Goal: Transaction & Acquisition: Purchase product/service

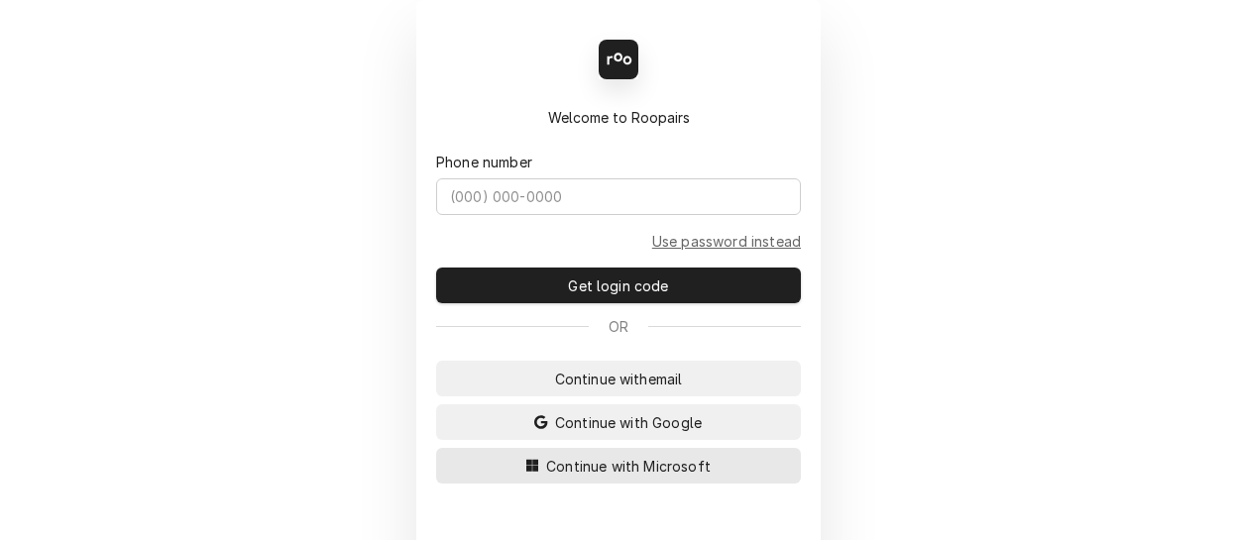
click at [579, 460] on span "Continue with Microsoft" at bounding box center [628, 466] width 172 height 21
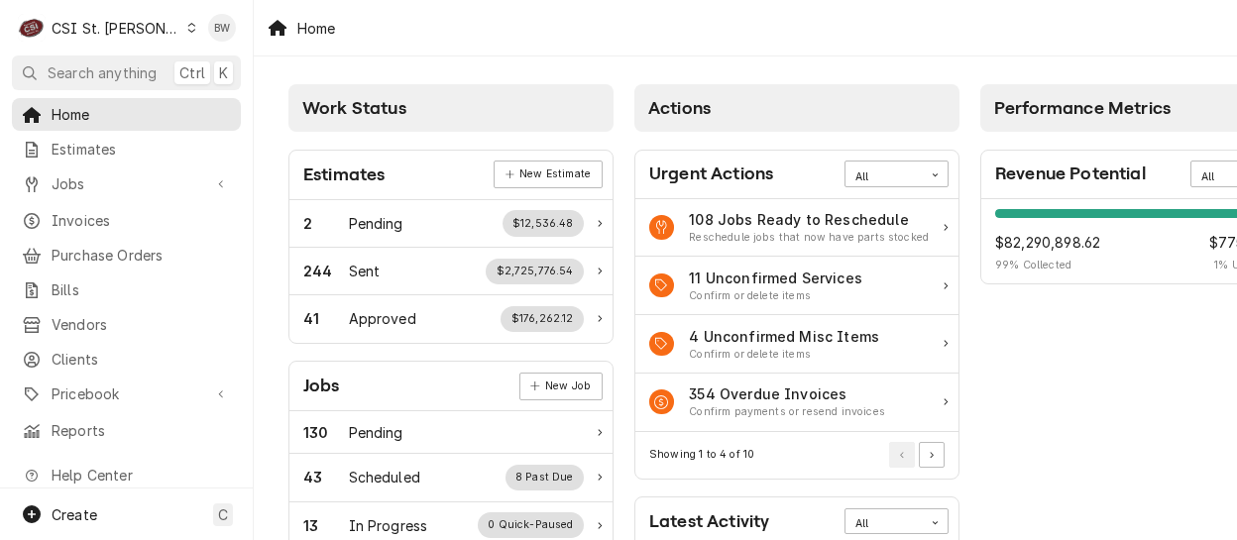
click at [482, 40] on div "Home" at bounding box center [745, 28] width 983 height 56
click at [139, 187] on span "Jobs" at bounding box center [127, 183] width 150 height 21
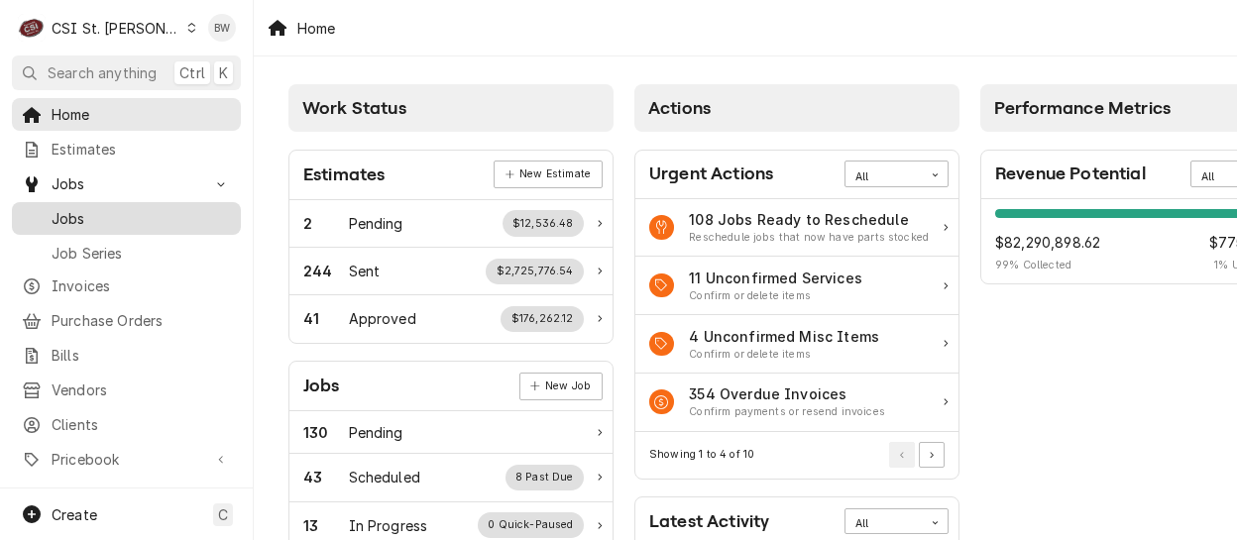
click at [131, 219] on span "Jobs" at bounding box center [141, 218] width 179 height 21
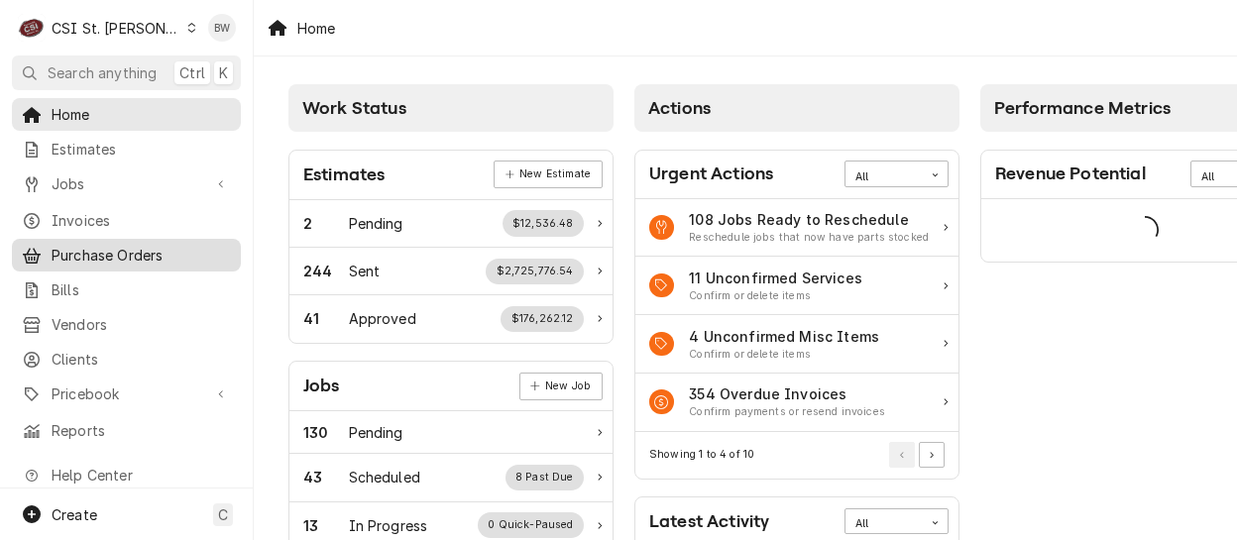
click at [87, 256] on span "Purchase Orders" at bounding box center [141, 255] width 179 height 21
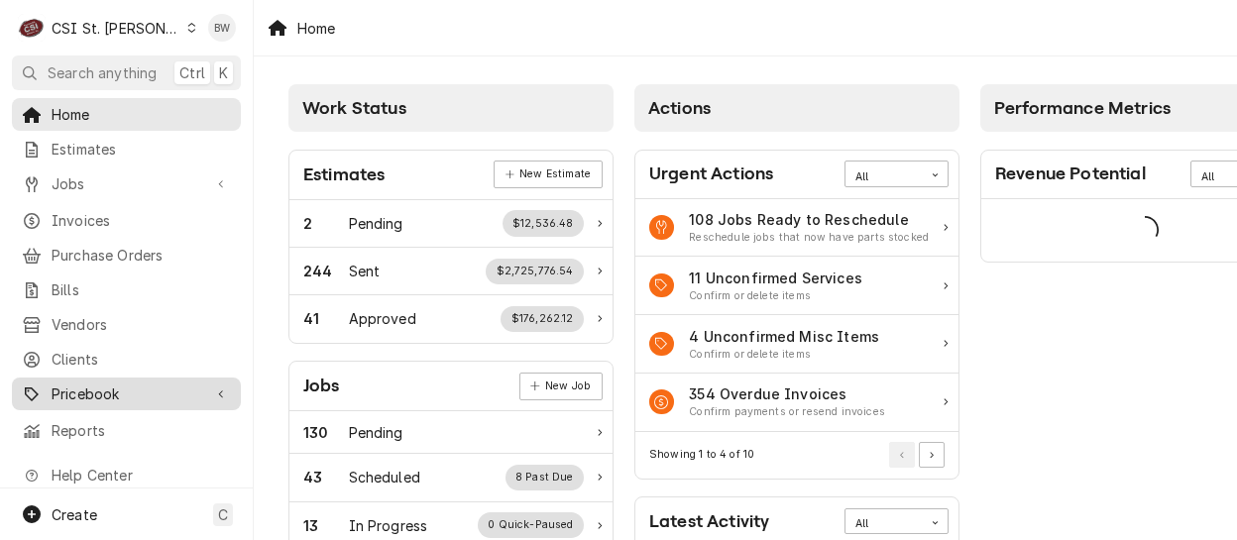
click at [93, 384] on span "Pricebook" at bounding box center [127, 394] width 150 height 21
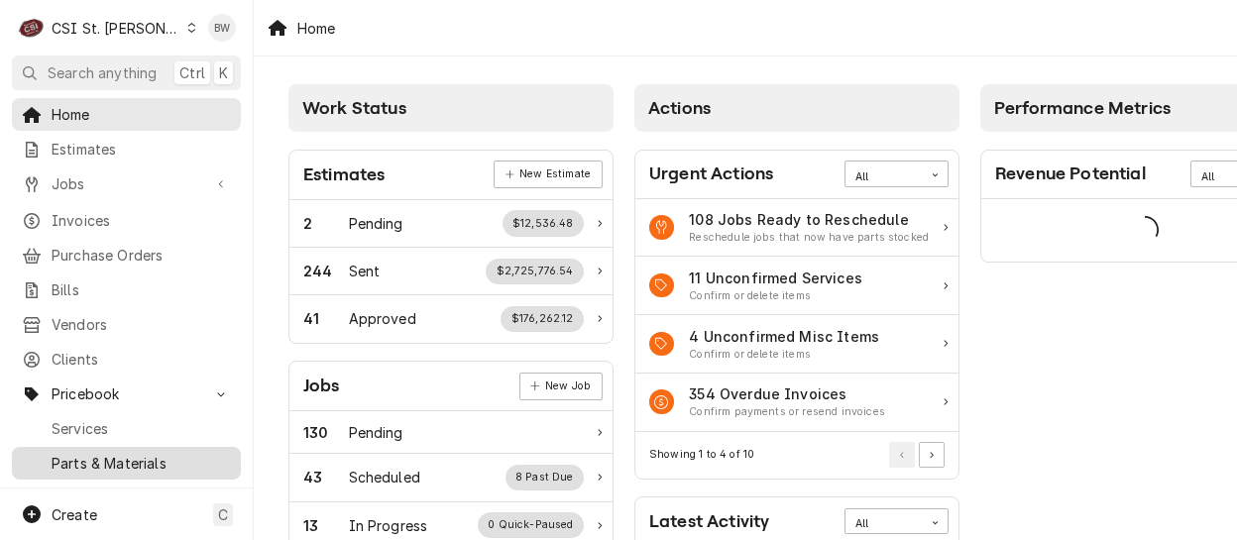
click at [89, 453] on span "Parts & Materials" at bounding box center [141, 463] width 179 height 21
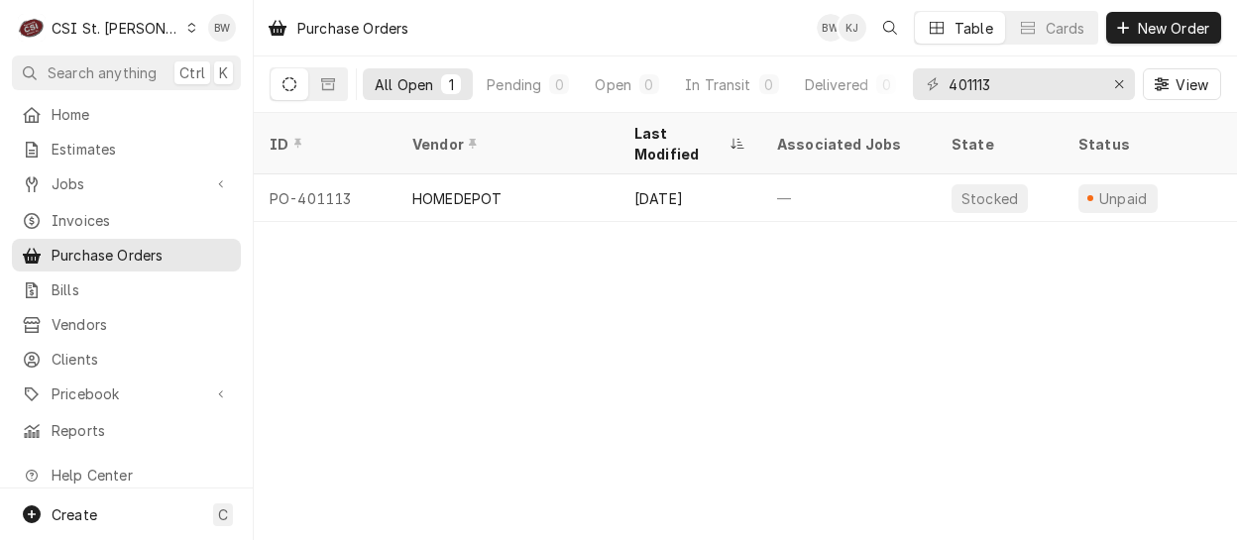
click at [187, 28] on icon "Dynamic Content Wrapper" at bounding box center [191, 28] width 9 height 10
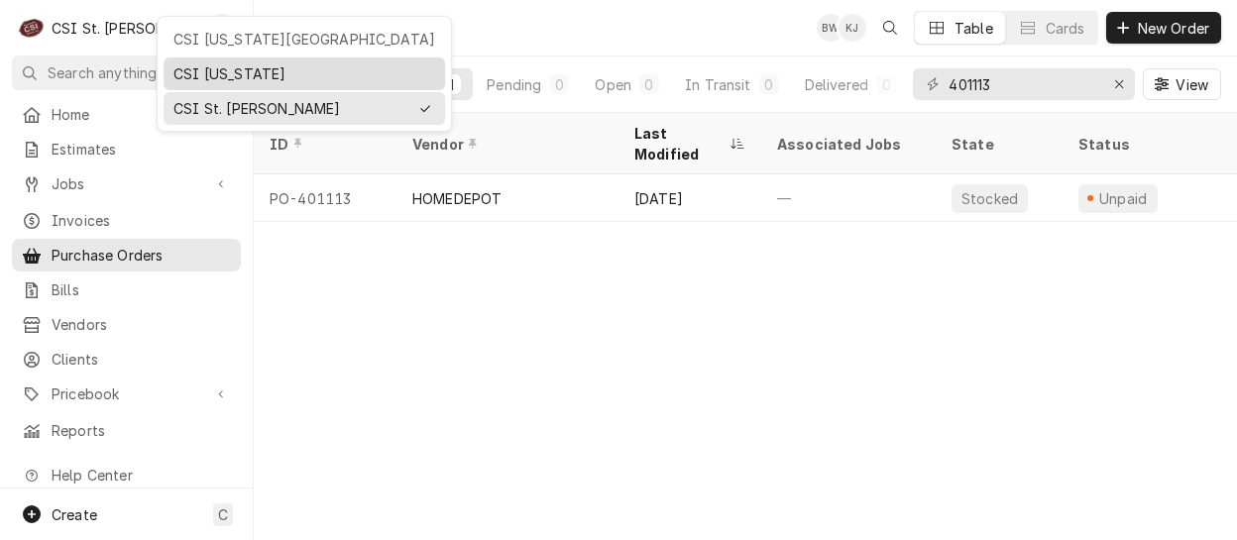
click at [187, 66] on div "CSI [US_STATE]" at bounding box center [304, 73] width 262 height 21
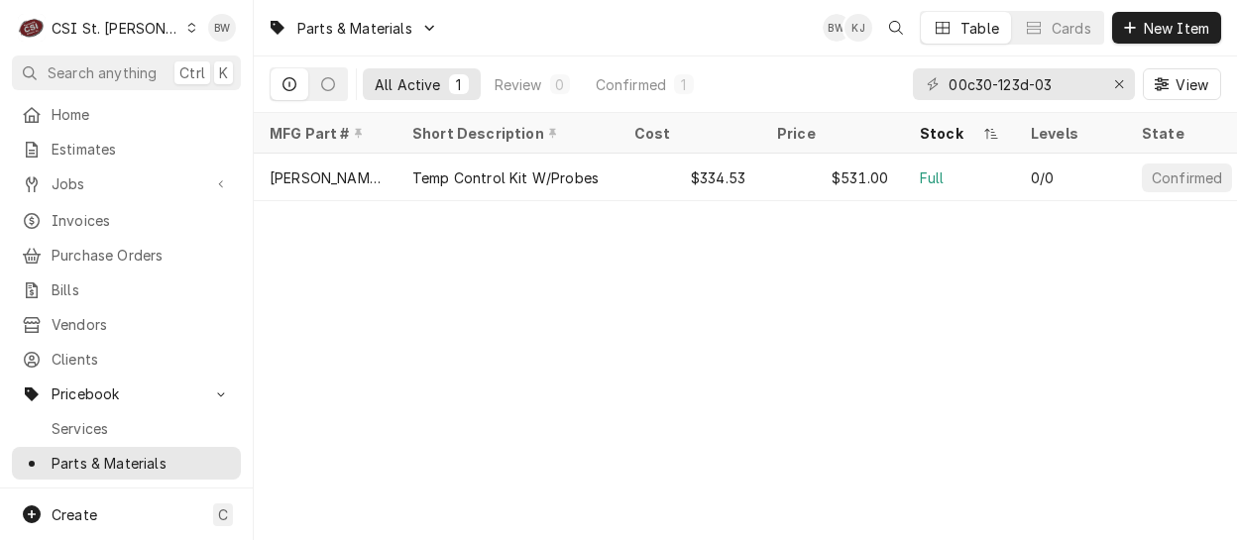
click at [421, 340] on div "Parts & Materials BW KJ Table Cards New Item All Active 1 Review 0 Confirmed 1 …" at bounding box center [745, 270] width 983 height 540
drag, startPoint x: 1081, startPoint y: 79, endPoint x: 896, endPoint y: 86, distance: 184.5
click at [896, 86] on div "All Active 1 Review 0 Confirmed 1 00c30-123d-03 View" at bounding box center [746, 85] width 952 height 56
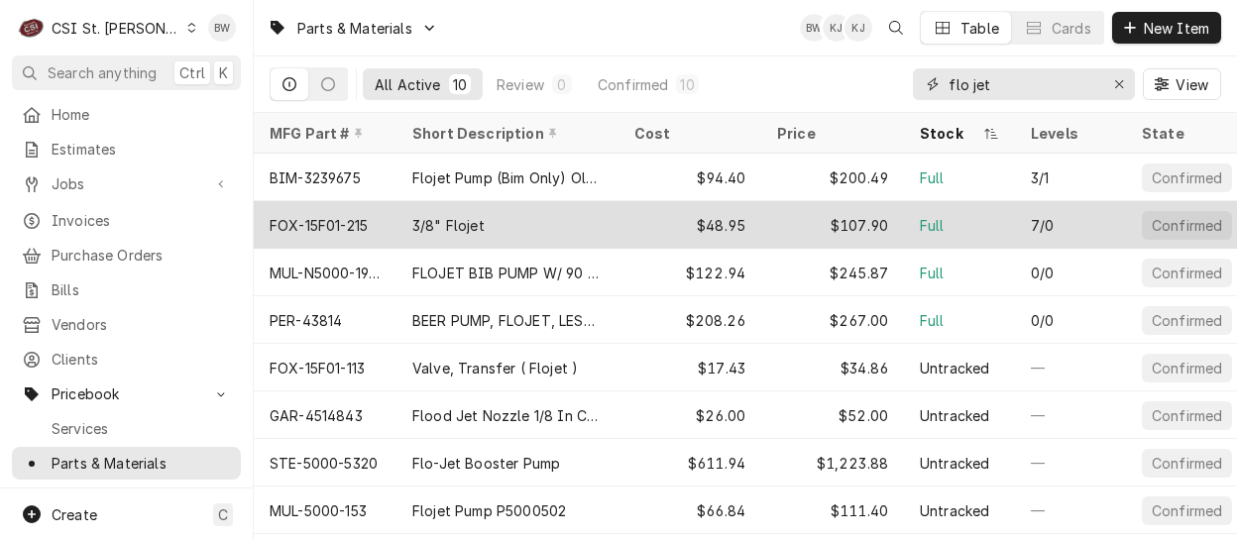
type input "flo jet"
click at [365, 215] on div "FOX-15F01-215" at bounding box center [319, 225] width 98 height 21
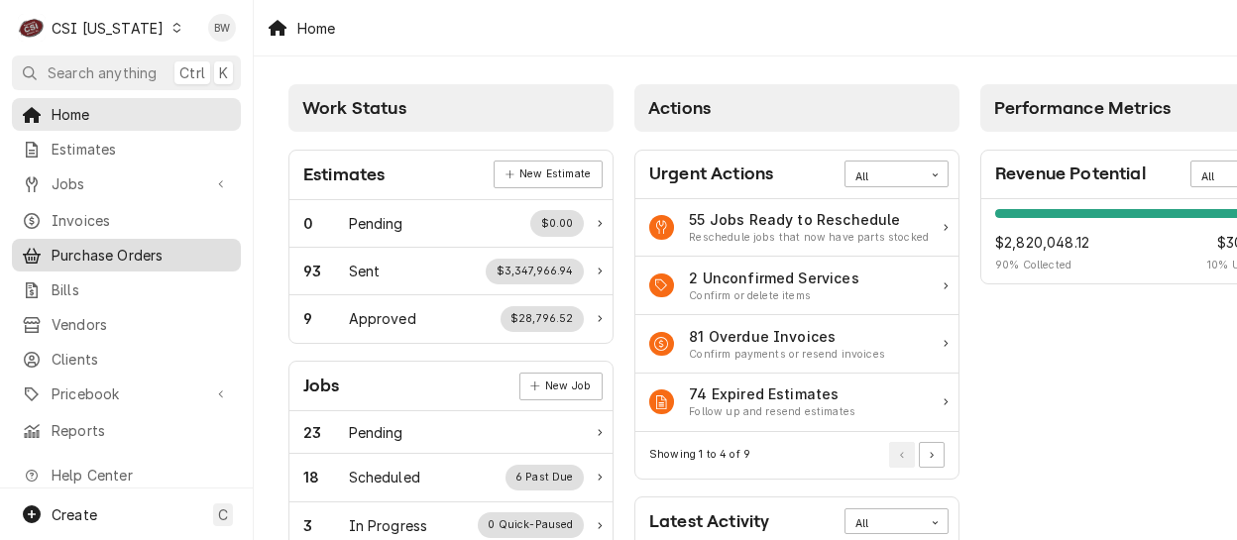
click at [145, 247] on span "Purchase Orders" at bounding box center [141, 255] width 179 height 21
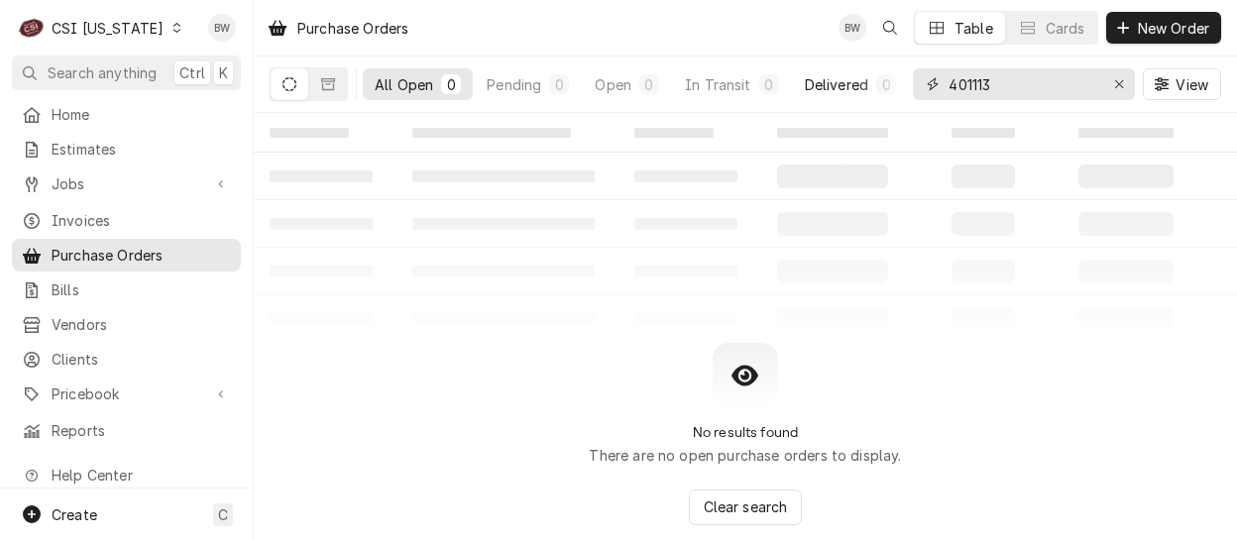
drag, startPoint x: 1009, startPoint y: 94, endPoint x: 906, endPoint y: 94, distance: 103.1
click at [907, 94] on div "All Open 0 Pending 0 Open 0 In Transit 0 Delivered 0 Stocked 0 401113 View" at bounding box center [746, 85] width 952 height 56
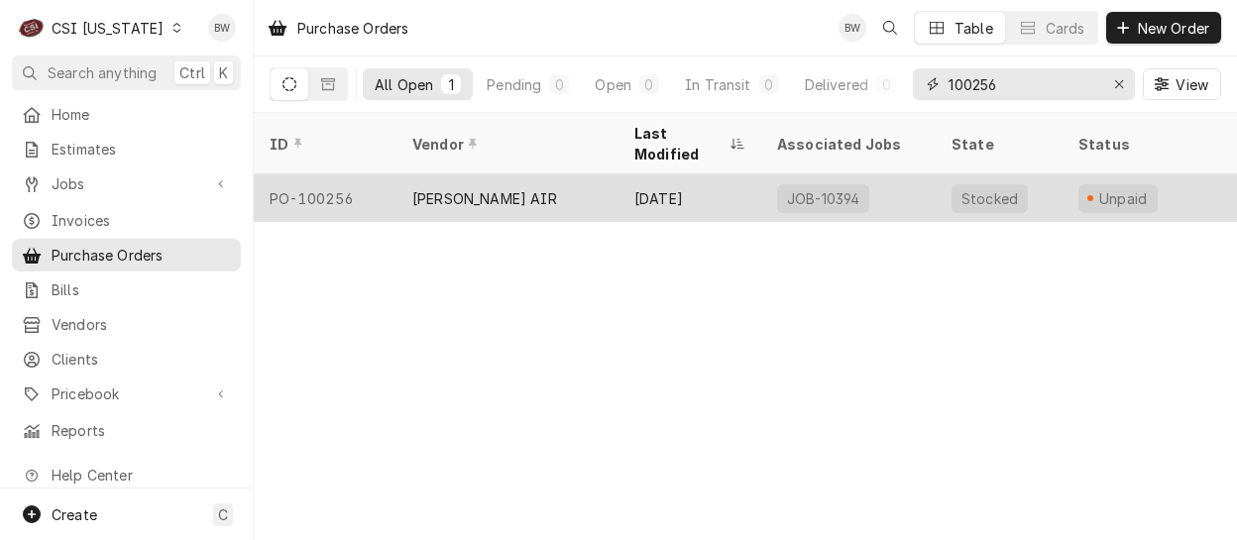
type input "100256"
click at [338, 174] on div "PO-100256" at bounding box center [325, 198] width 143 height 48
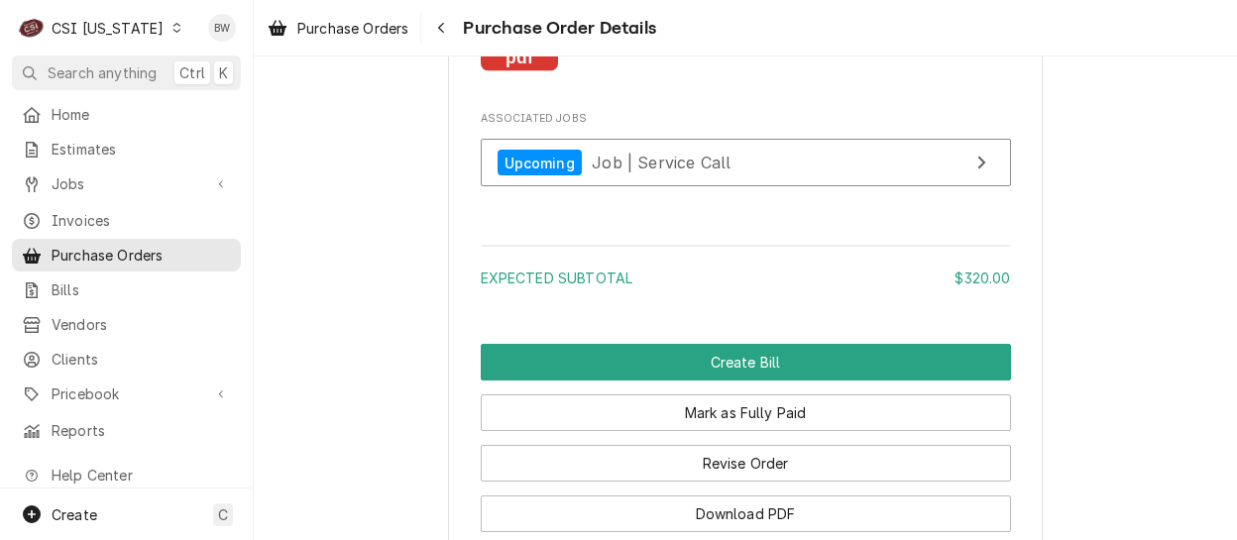
scroll to position [2074, 0]
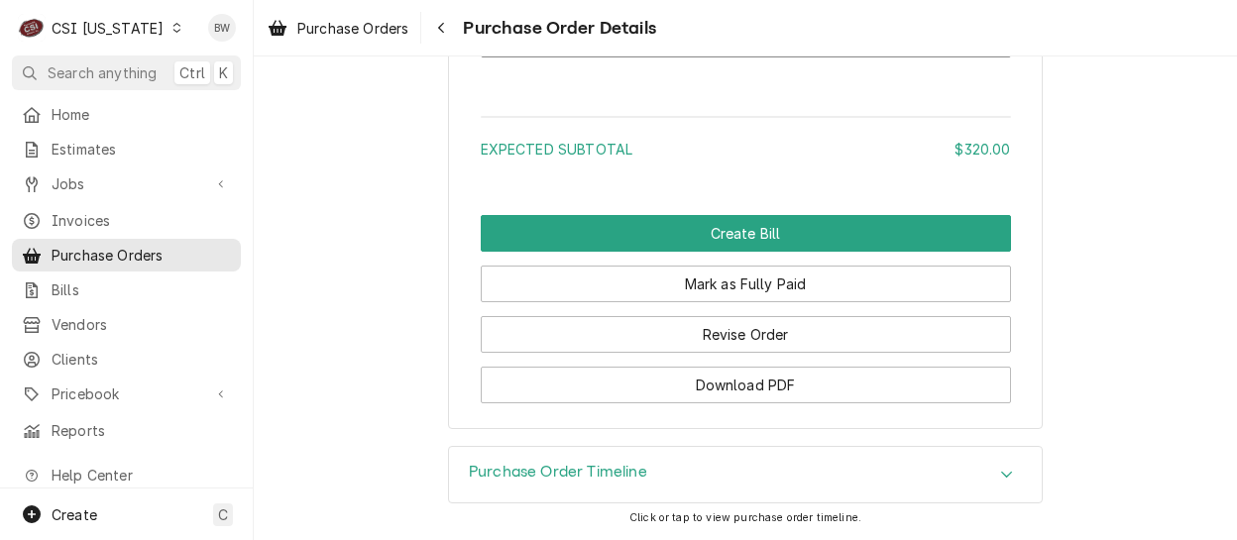
click at [170, 31] on div "Dynamic Content Wrapper" at bounding box center [177, 28] width 14 height 14
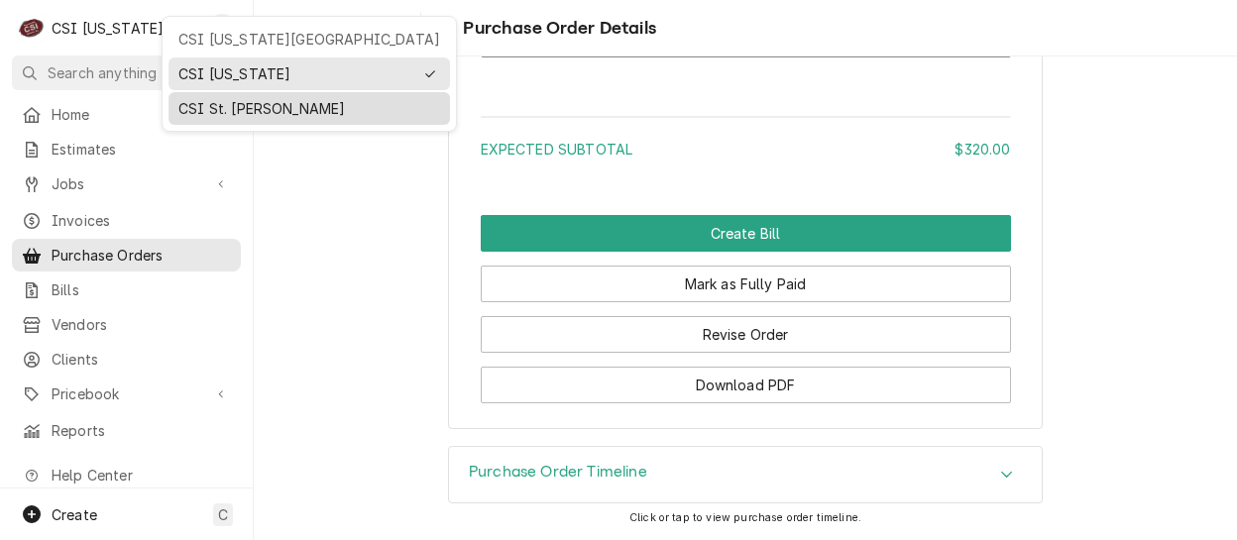
click at [213, 98] on div "CSI St. [PERSON_NAME]" at bounding box center [309, 108] width 262 height 21
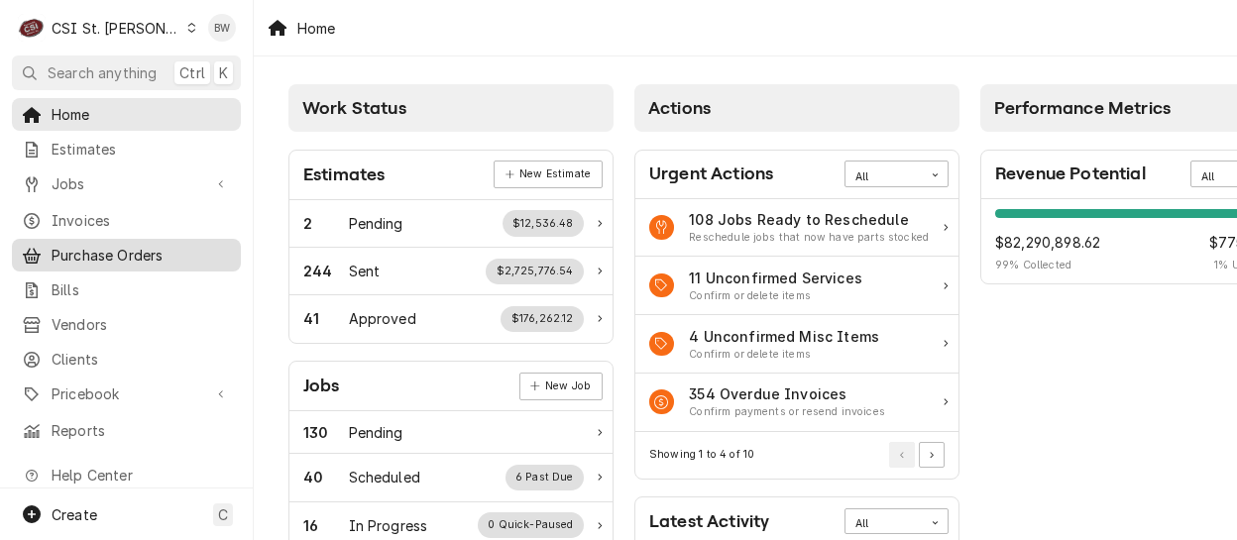
click at [137, 256] on span "Purchase Orders" at bounding box center [141, 255] width 179 height 21
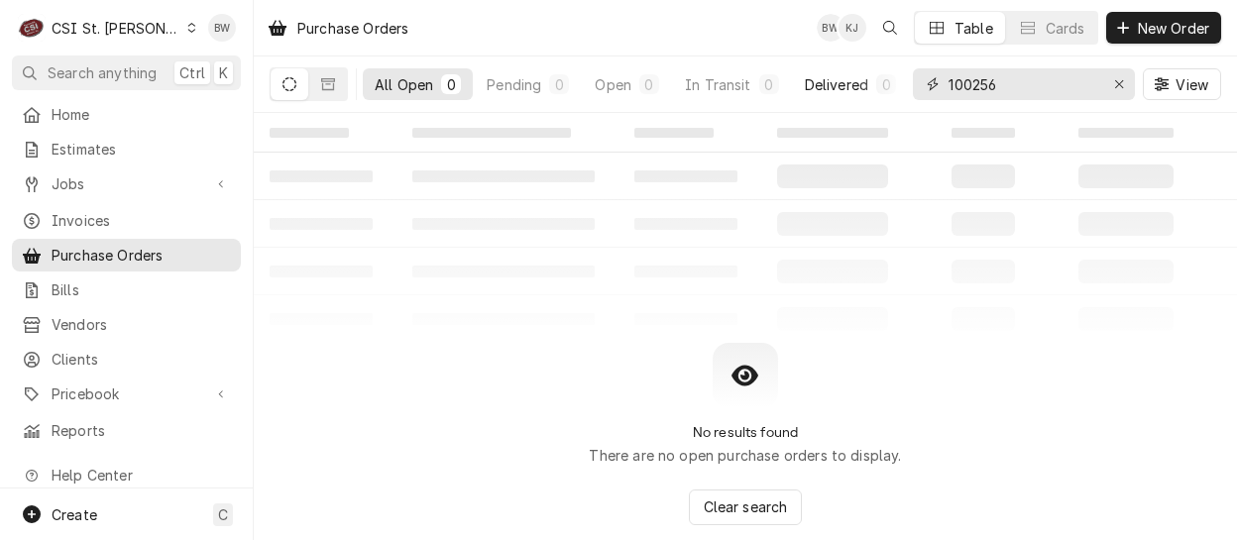
drag, startPoint x: 1024, startPoint y: 90, endPoint x: 872, endPoint y: 91, distance: 151.7
click at [872, 91] on div "All Open 0 Pending 0 Open 0 In Transit 0 Delivered 0 Stocked 0 100256 View" at bounding box center [746, 85] width 952 height 56
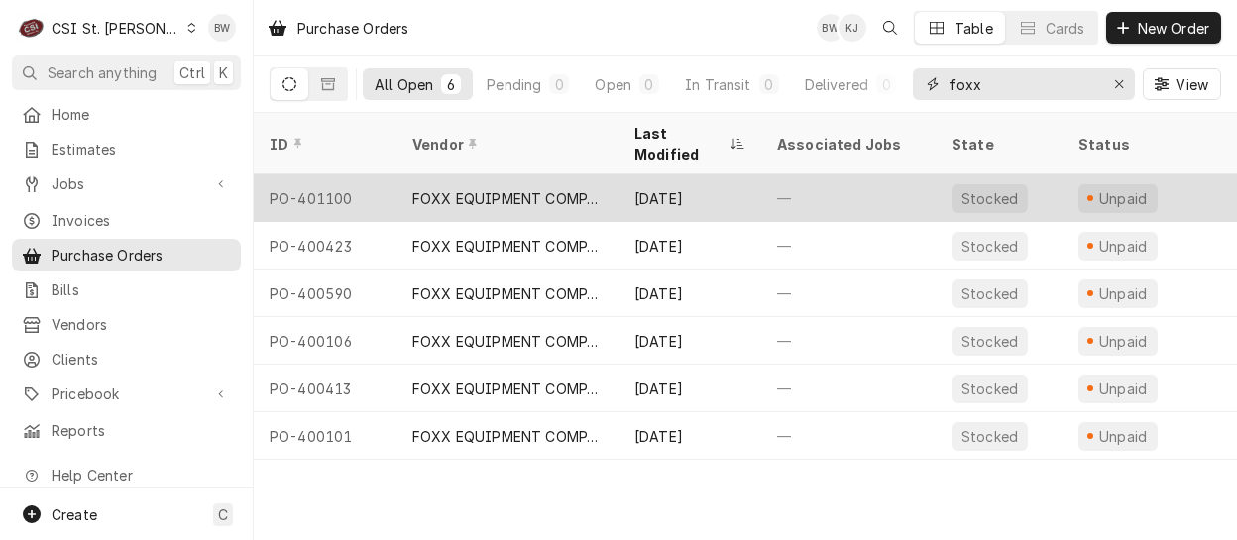
type input "foxx"
click at [350, 174] on div "PO-401100" at bounding box center [325, 198] width 143 height 48
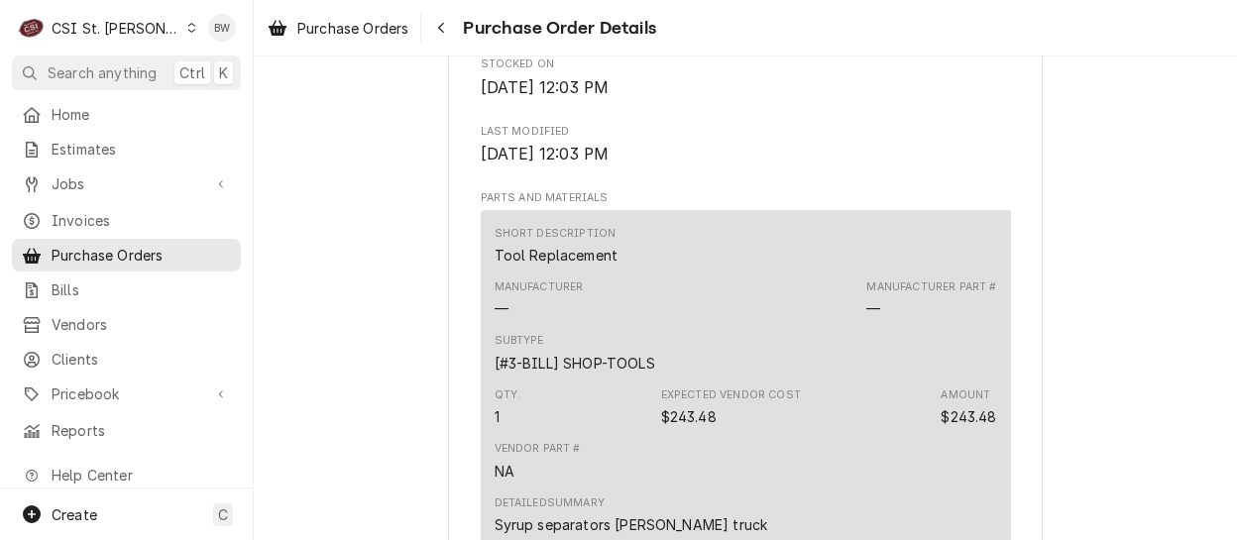
scroll to position [1190, 0]
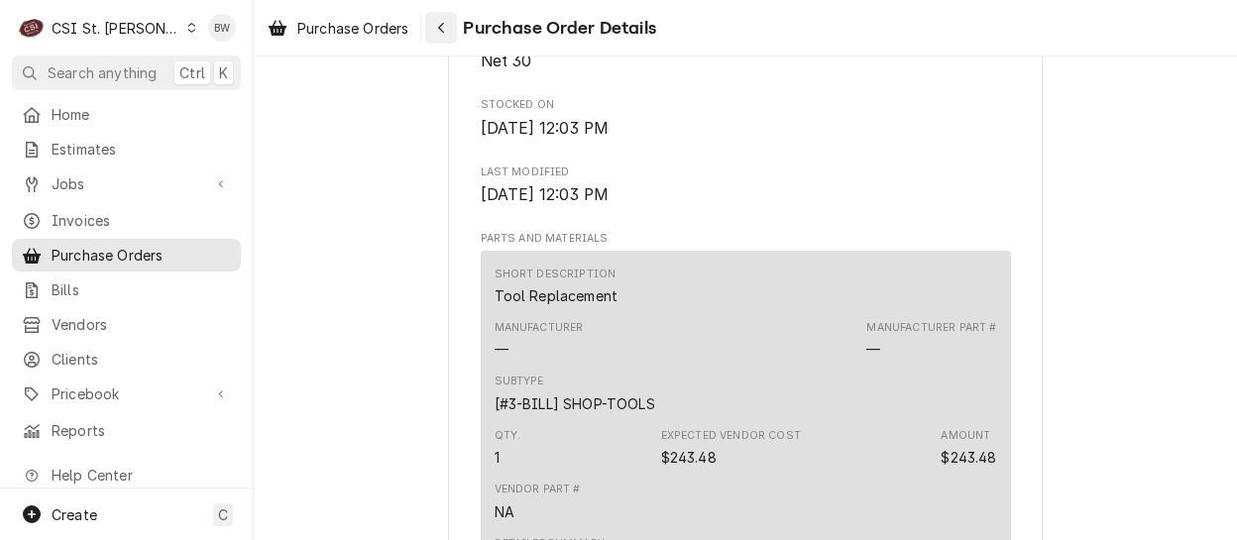
click at [432, 36] on button "Navigate back" at bounding box center [441, 28] width 32 height 32
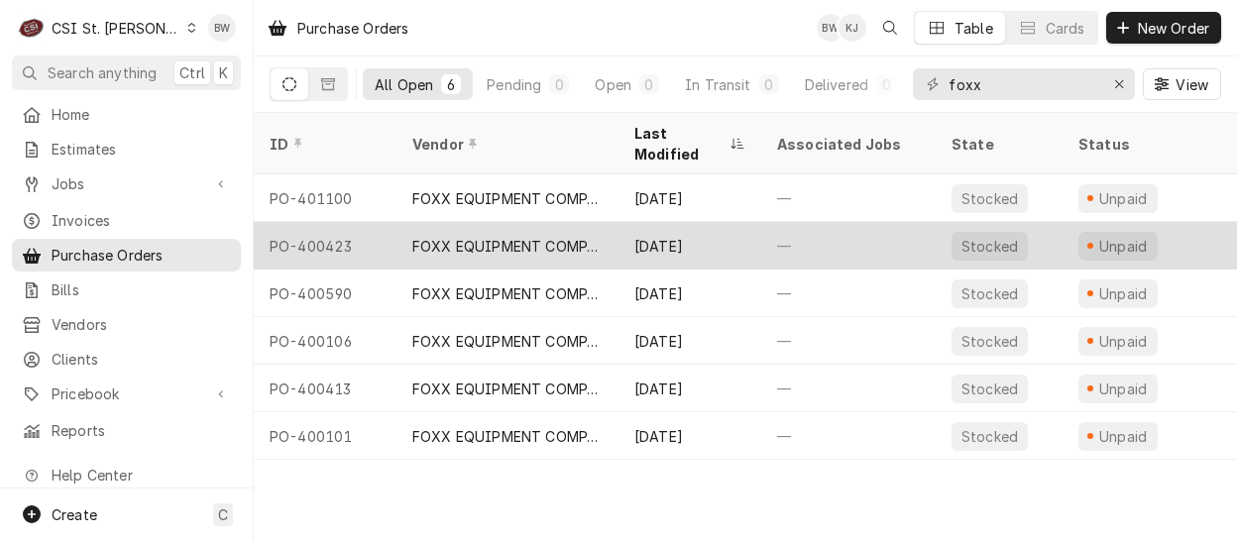
click at [345, 222] on div "PO-400423" at bounding box center [325, 246] width 143 height 48
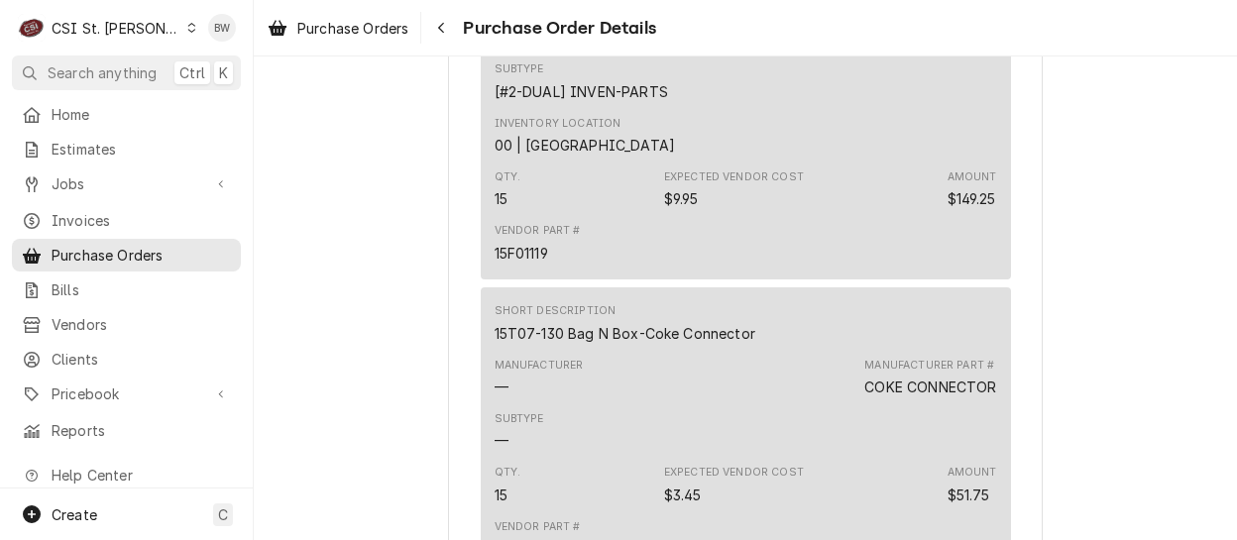
scroll to position [1487, 0]
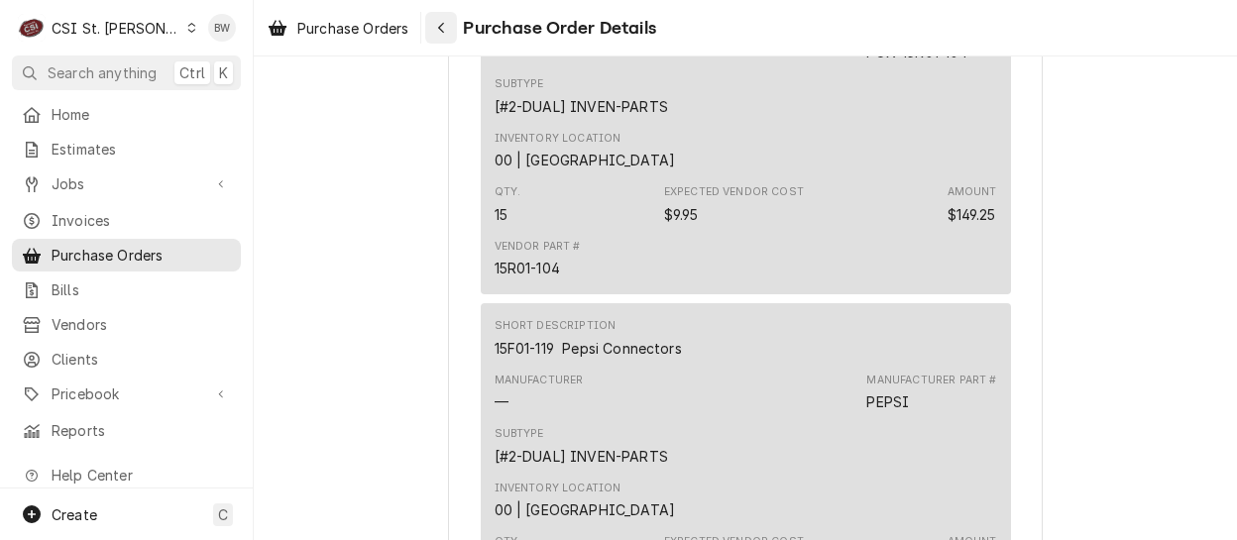
click at [450, 40] on button "Navigate back" at bounding box center [441, 28] width 32 height 32
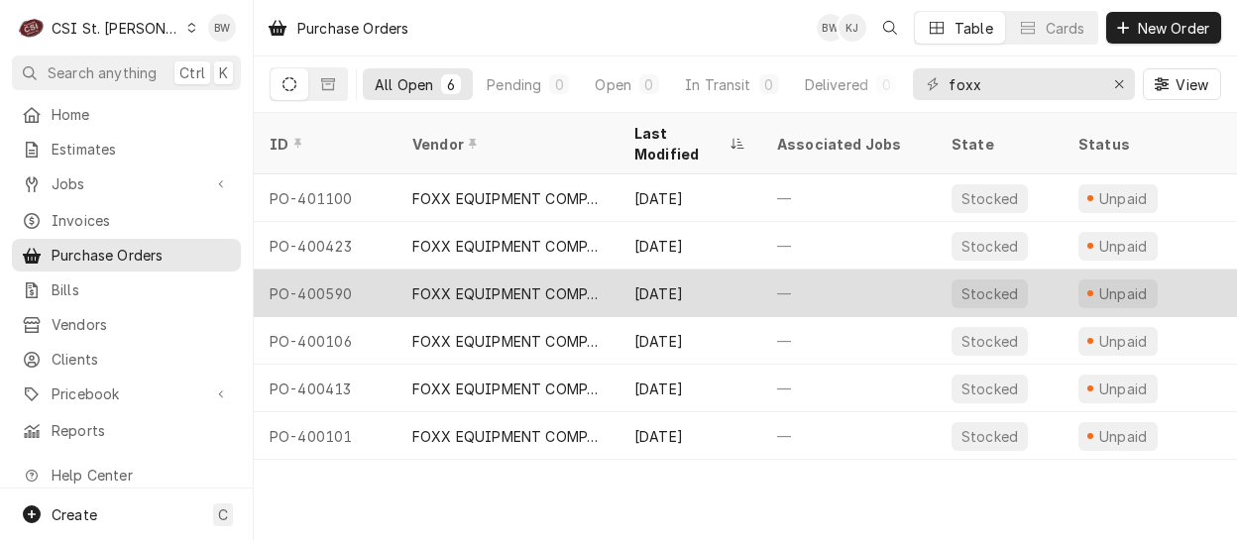
click at [314, 270] on div "PO-400590" at bounding box center [325, 294] width 143 height 48
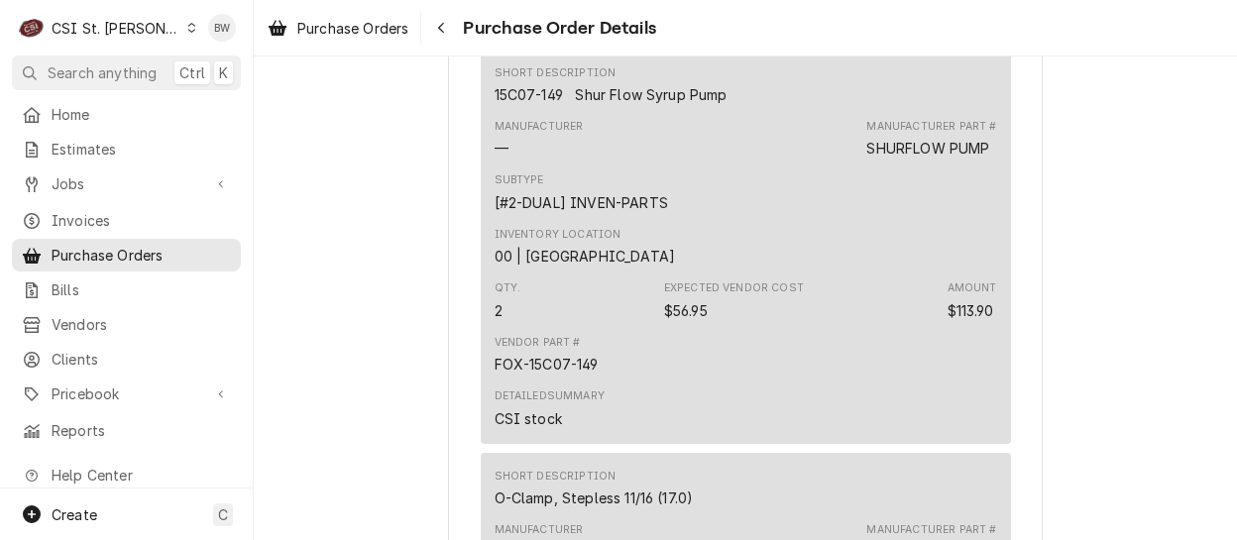
scroll to position [1388, 0]
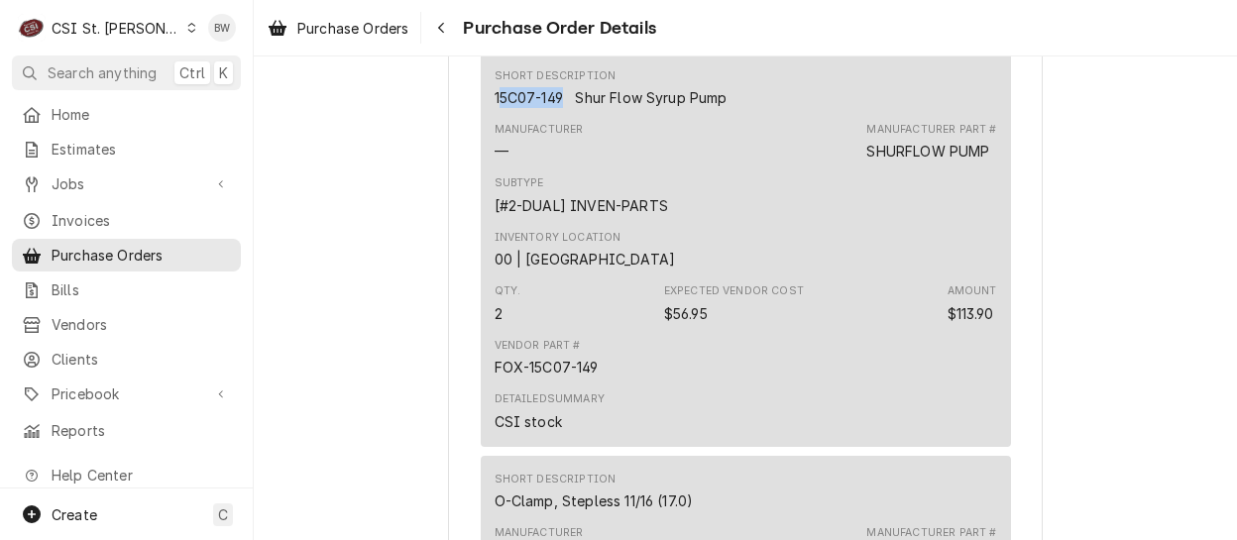
drag, startPoint x: 559, startPoint y: 137, endPoint x: 491, endPoint y: 145, distance: 68.9
click at [495, 108] on div "15C07-149 Shur Flow Syrup Pump" at bounding box center [611, 97] width 233 height 21
drag, startPoint x: 491, startPoint y: 145, endPoint x: 577, endPoint y: 164, distance: 88.3
click at [577, 164] on div "Manufacturer — Manufacturer Part # SHURFLOW PUMP" at bounding box center [746, 142] width 503 height 54
drag, startPoint x: 577, startPoint y: 164, endPoint x: 486, endPoint y: 142, distance: 93.8
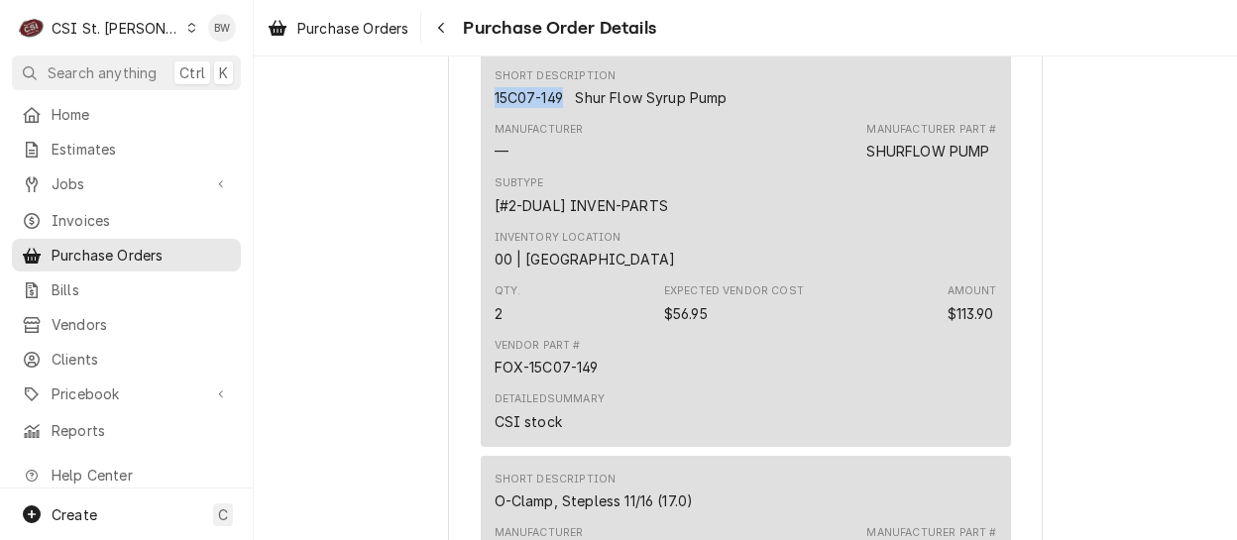
click at [495, 108] on div "15C07-149 Shur Flow Syrup Pump" at bounding box center [611, 97] width 233 height 21
drag, startPoint x: 486, startPoint y: 142, endPoint x: 499, endPoint y: 141, distance: 12.9
copy div "15C07-149"
click at [406, 23] on span "Purchase Orders" at bounding box center [352, 28] width 111 height 21
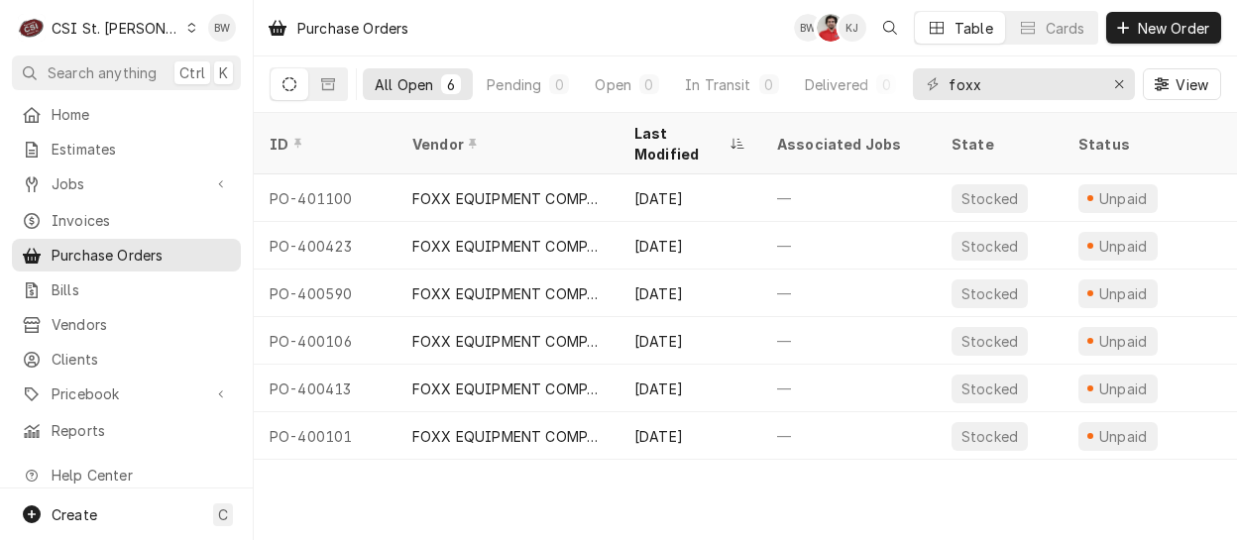
click at [507, 57] on div "All Open 6 Pending 0 Open 0 In Transit 0 Delivered 0 Stocked 6" at bounding box center [635, 85] width 544 height 56
click at [1160, 21] on span "New Order" at bounding box center [1173, 28] width 79 height 21
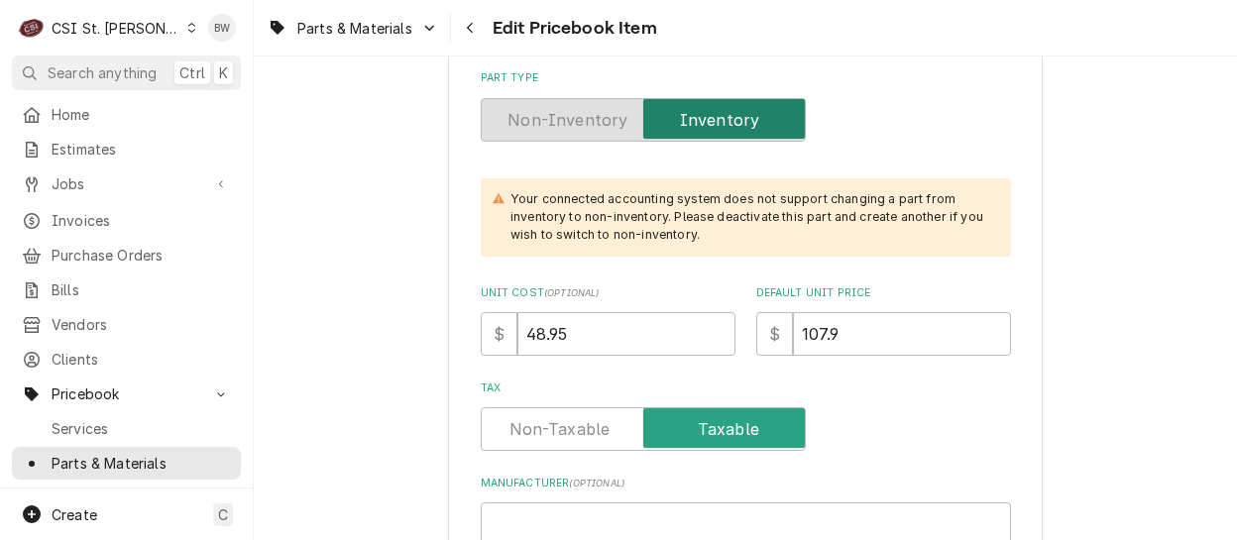
scroll to position [793, 0]
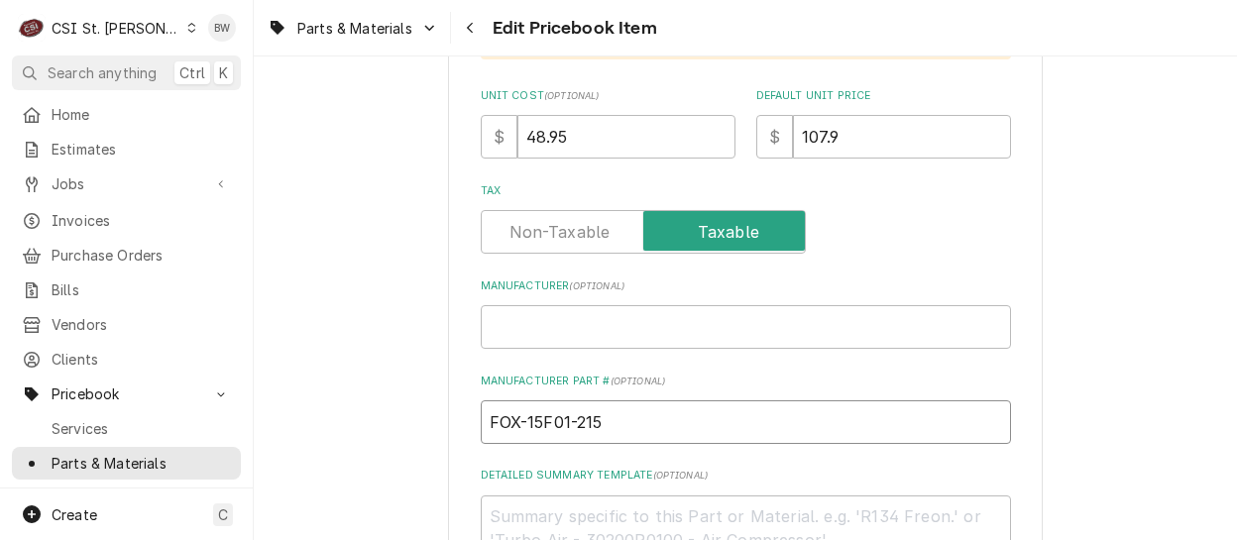
drag, startPoint x: 608, startPoint y: 427, endPoint x: 446, endPoint y: 428, distance: 161.6
click at [618, 422] on input "FOX-15F01-215" at bounding box center [746, 423] width 530 height 44
drag, startPoint x: 605, startPoint y: 420, endPoint x: 522, endPoint y: 417, distance: 82.3
click at [522, 417] on input "FOX-15F01-215" at bounding box center [746, 423] width 530 height 44
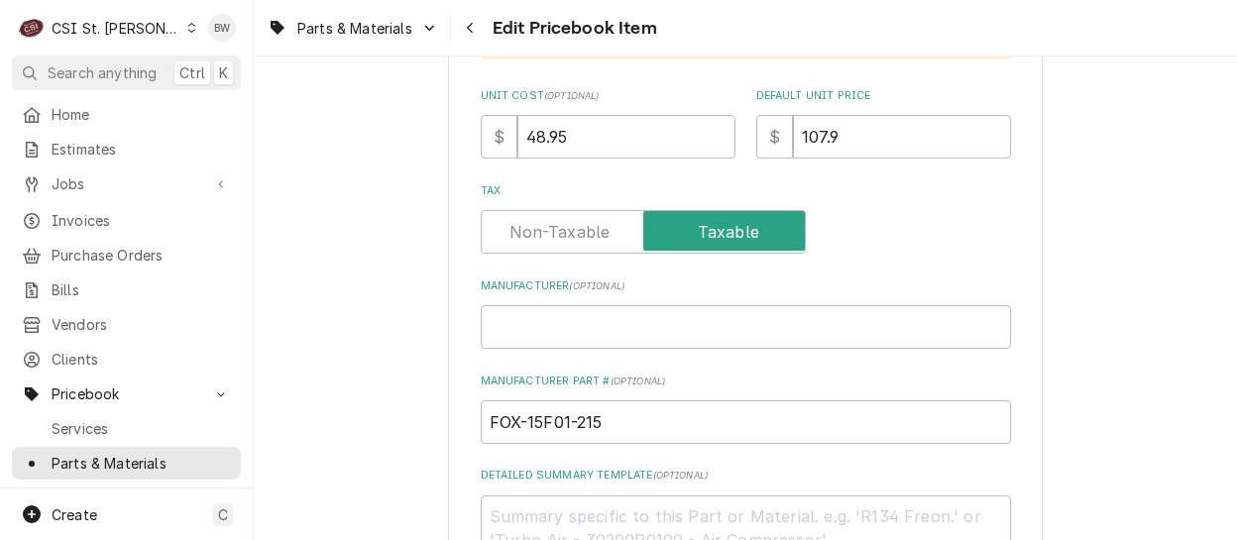
drag, startPoint x: 568, startPoint y: 141, endPoint x: 476, endPoint y: 140, distance: 92.2
click at [481, 140] on div "$ 48.95" at bounding box center [608, 137] width 255 height 44
type textarea "x"
type input "5"
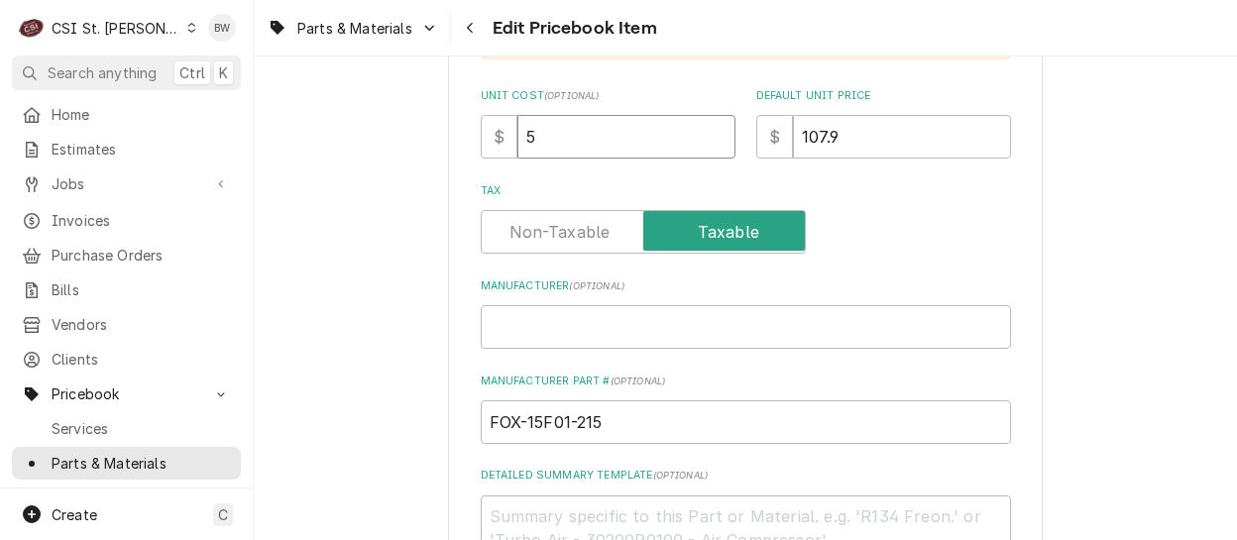
type textarea "x"
type input "52"
type textarea "x"
type input "52.9"
type textarea "x"
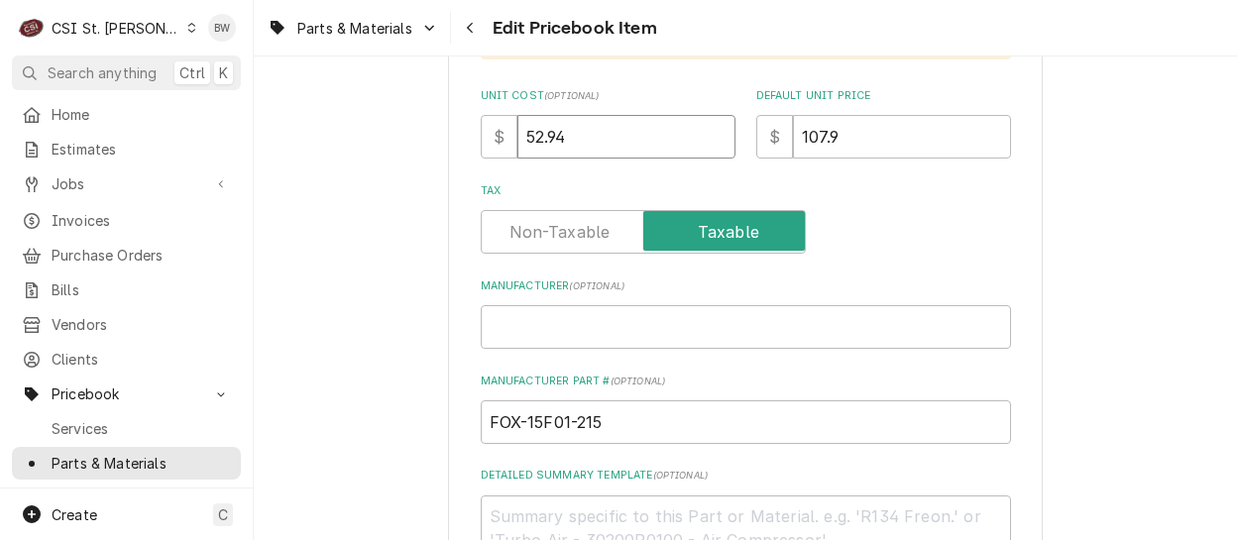
type input "52.94"
drag, startPoint x: 836, startPoint y: 132, endPoint x: 781, endPoint y: 135, distance: 54.6
click at [781, 135] on div "$ 107.9" at bounding box center [883, 137] width 255 height 44
type textarea "x"
type input "10"
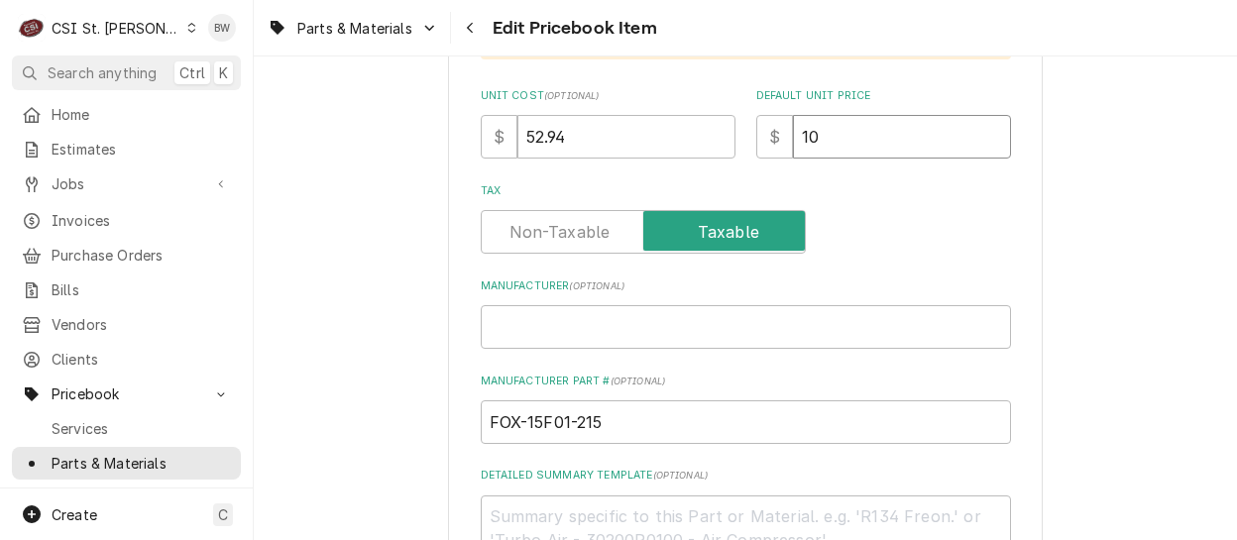
type textarea "x"
type input "105.8"
type textarea "x"
type input "105.88"
click at [871, 186] on label "Tax" at bounding box center [746, 191] width 530 height 16
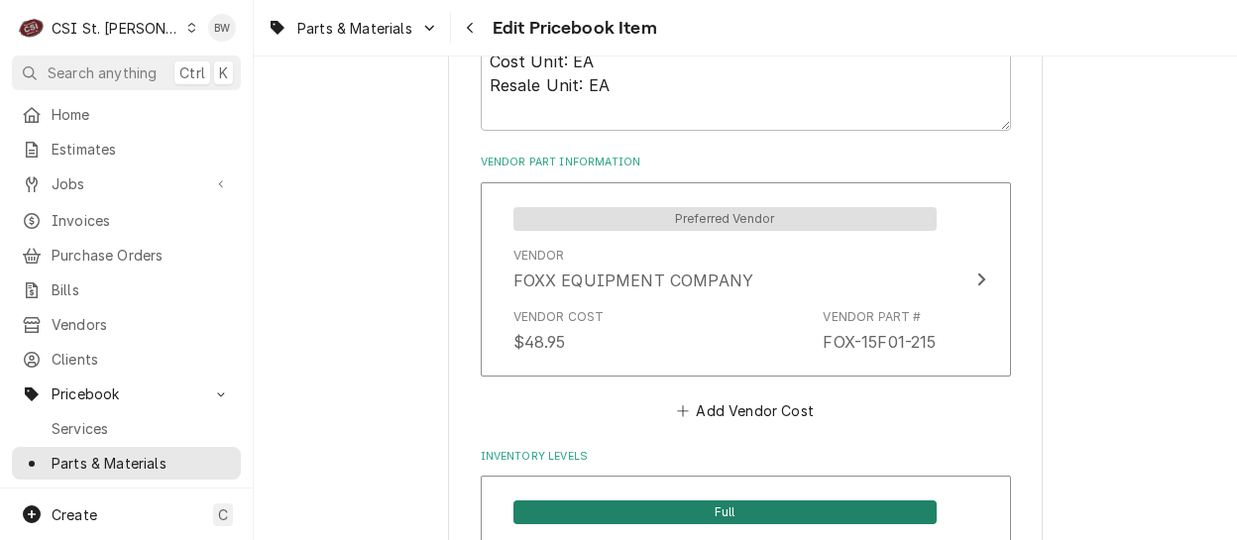
scroll to position [1388, 0]
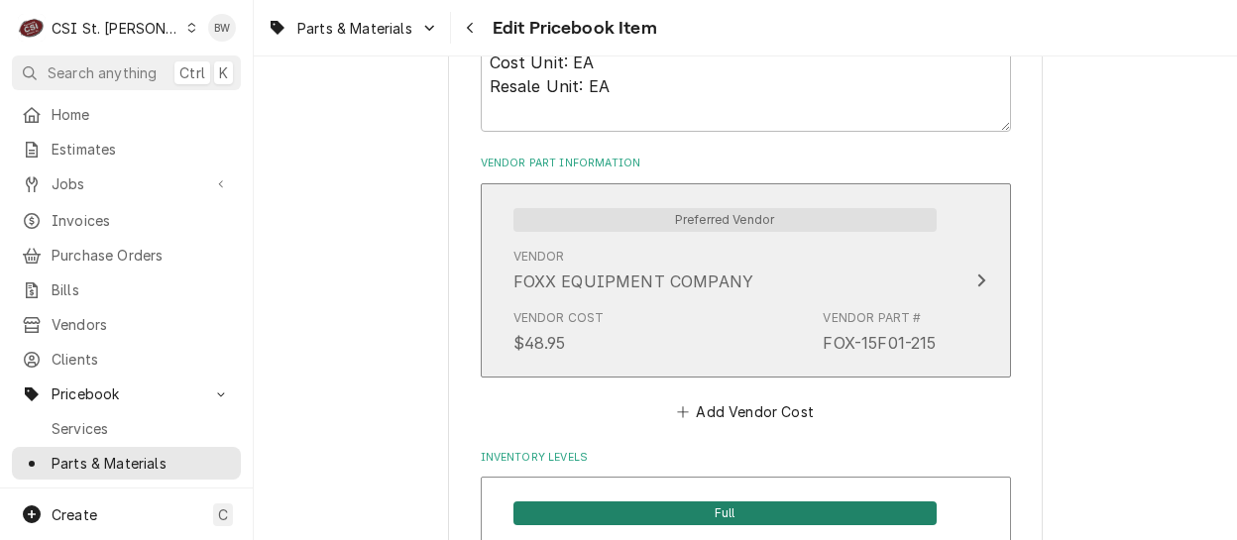
click at [644, 270] on div "FOXX EQUIPMENT COMPANY" at bounding box center [634, 282] width 241 height 24
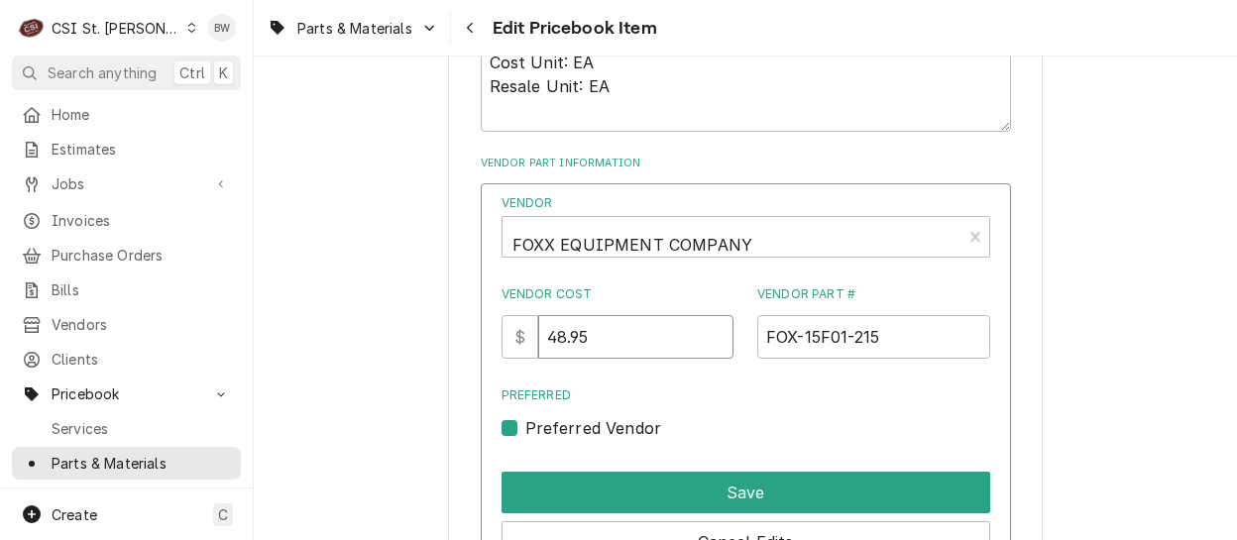
drag, startPoint x: 619, startPoint y: 336, endPoint x: 509, endPoint y: 337, distance: 110.0
click at [509, 337] on div "Vendor FOXX EQUIPMENT COMPANY Vendor Cost $ 48.95 Vendor Part # FOX-15F01-215 P…" at bounding box center [746, 403] width 530 height 441
drag, startPoint x: 625, startPoint y: 333, endPoint x: 506, endPoint y: 338, distance: 119.1
click at [506, 338] on div "Vendor FOXX EQUIPMENT COMPANY Vendor Cost $ 48.95 Vendor Part # FOX-15F01-215 P…" at bounding box center [746, 403] width 530 height 441
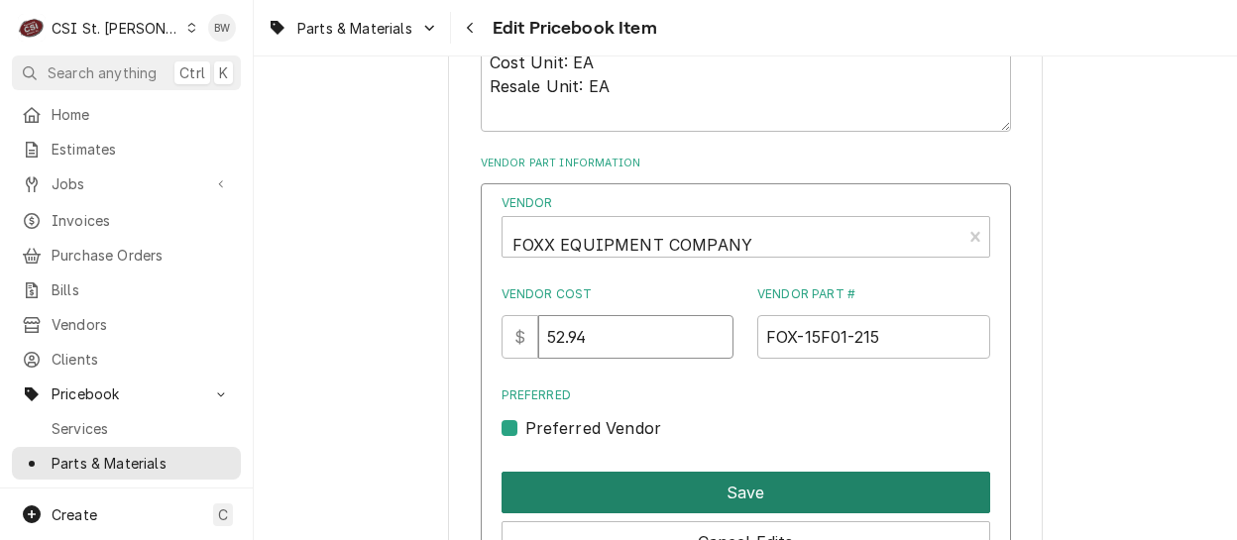
type input "52.94"
click at [703, 491] on button "Save" at bounding box center [746, 493] width 489 height 42
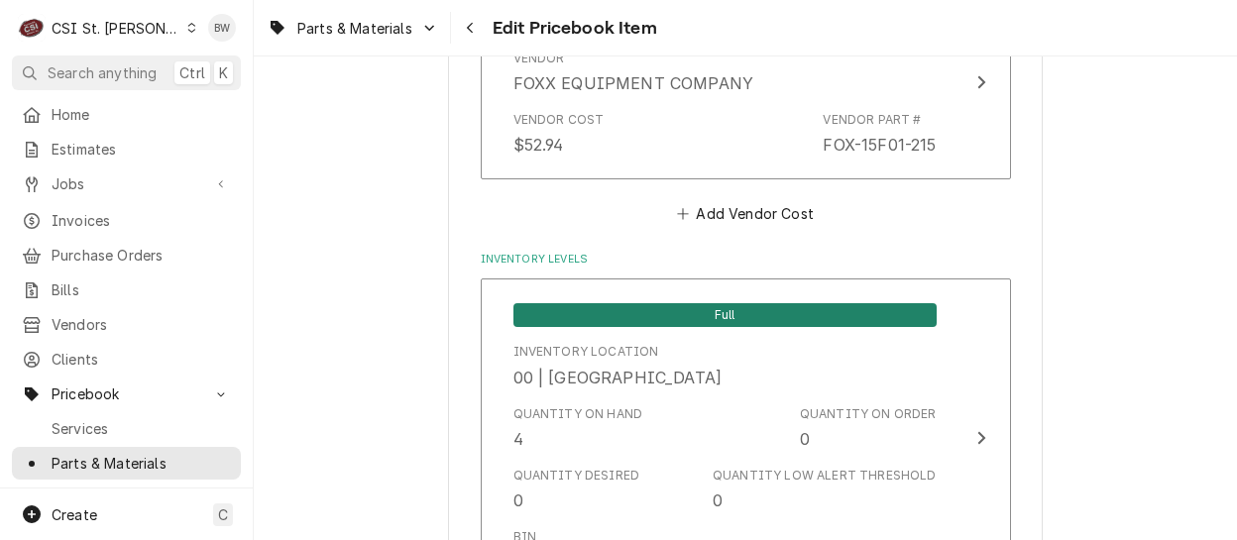
scroll to position [1685, 0]
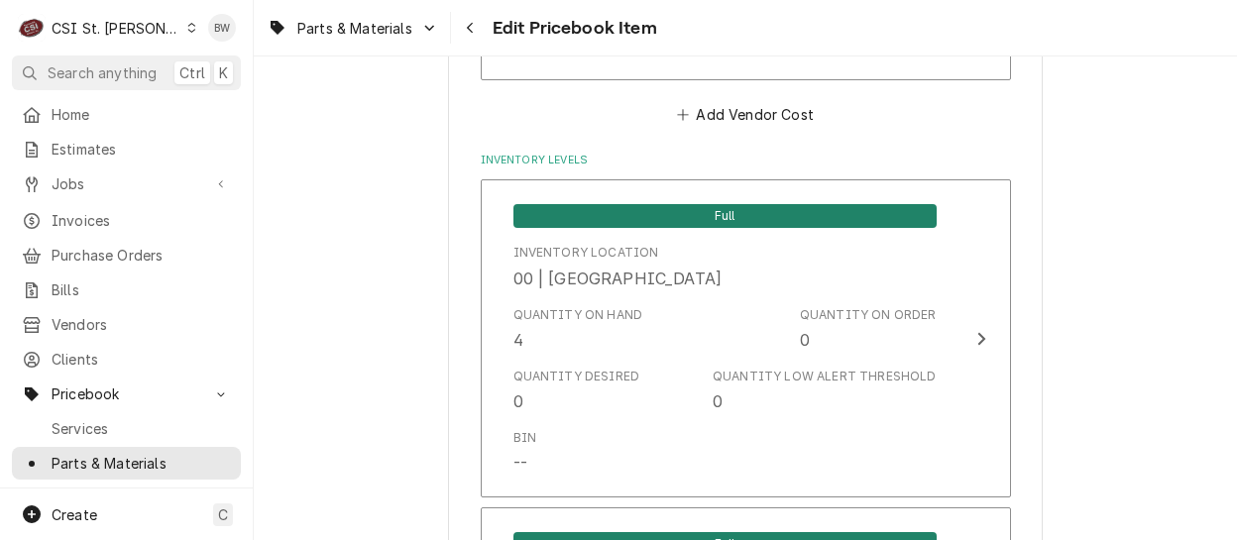
type textarea "x"
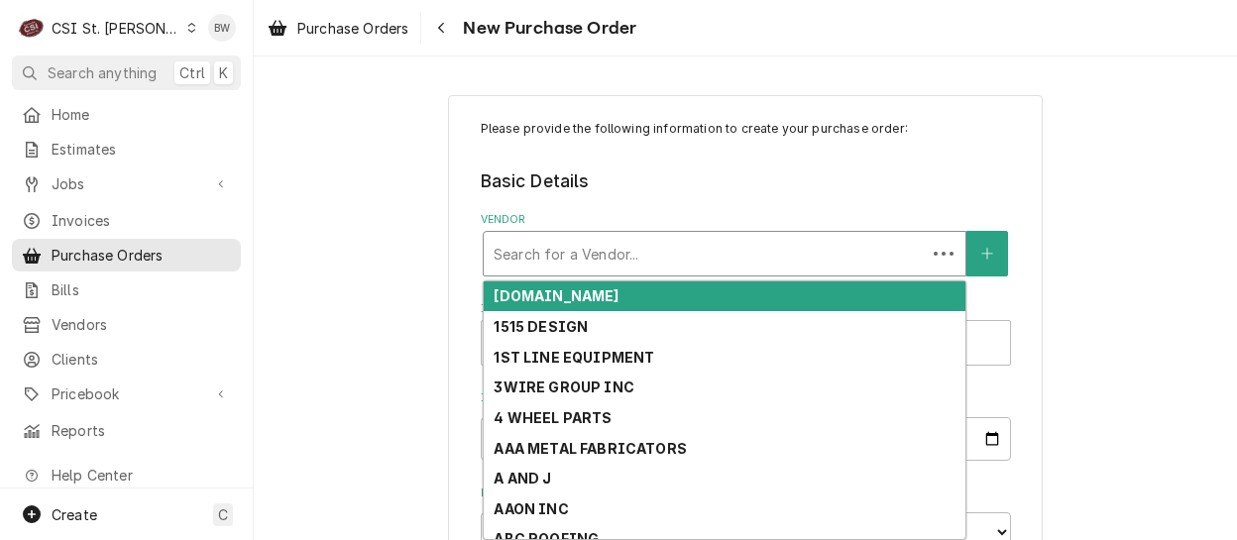
click at [494, 251] on div "Vendor" at bounding box center [705, 254] width 422 height 36
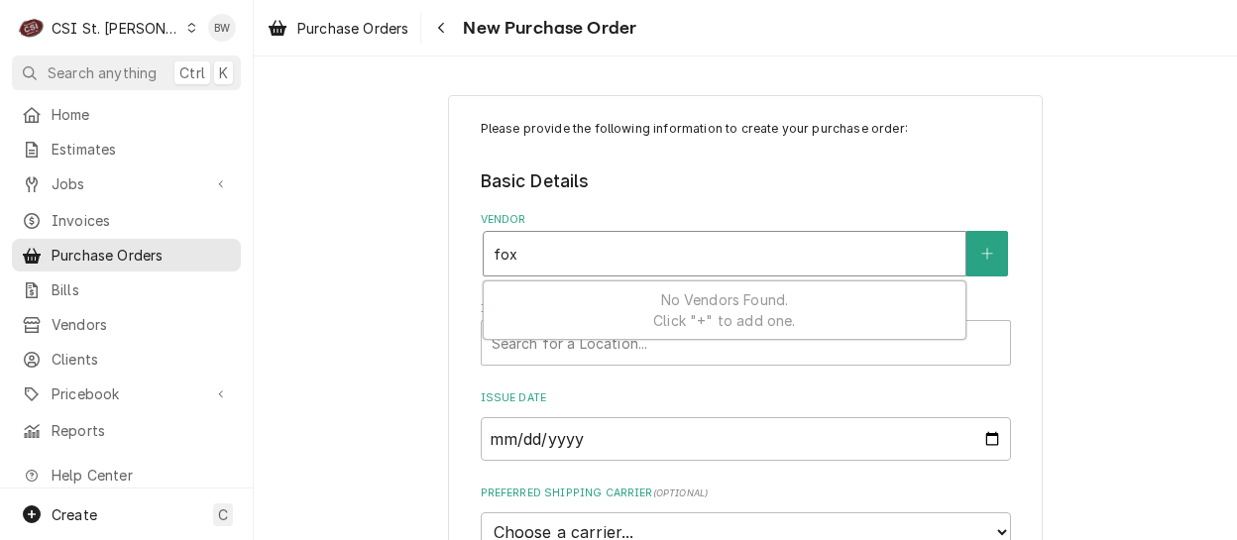
type input "foxx"
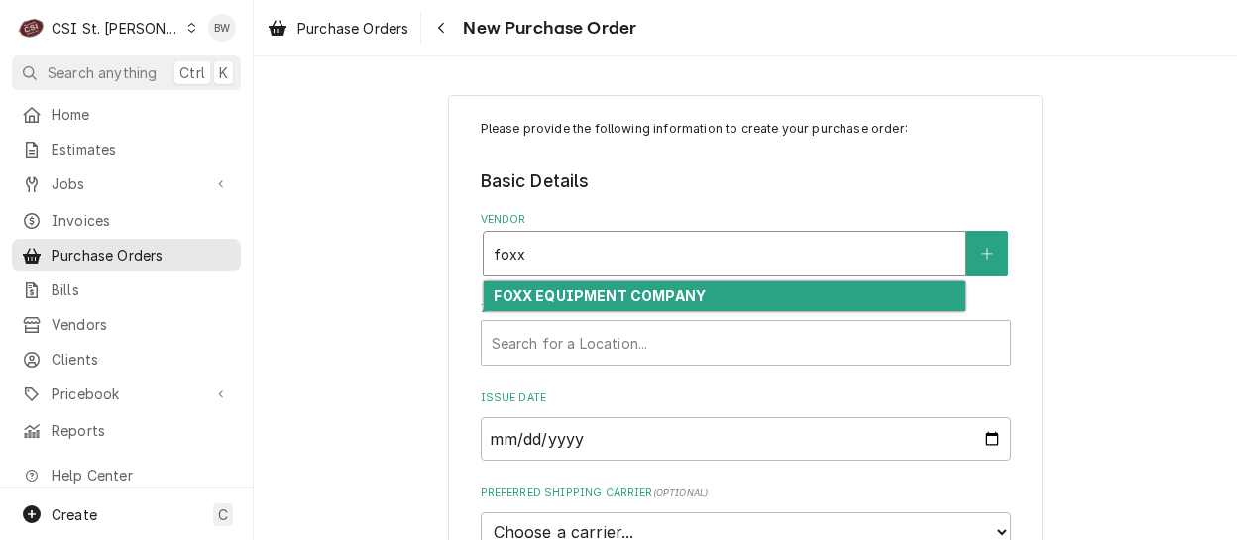
click at [525, 298] on strong "FOXX EQUIPMENT COMPANY" at bounding box center [600, 295] width 212 height 17
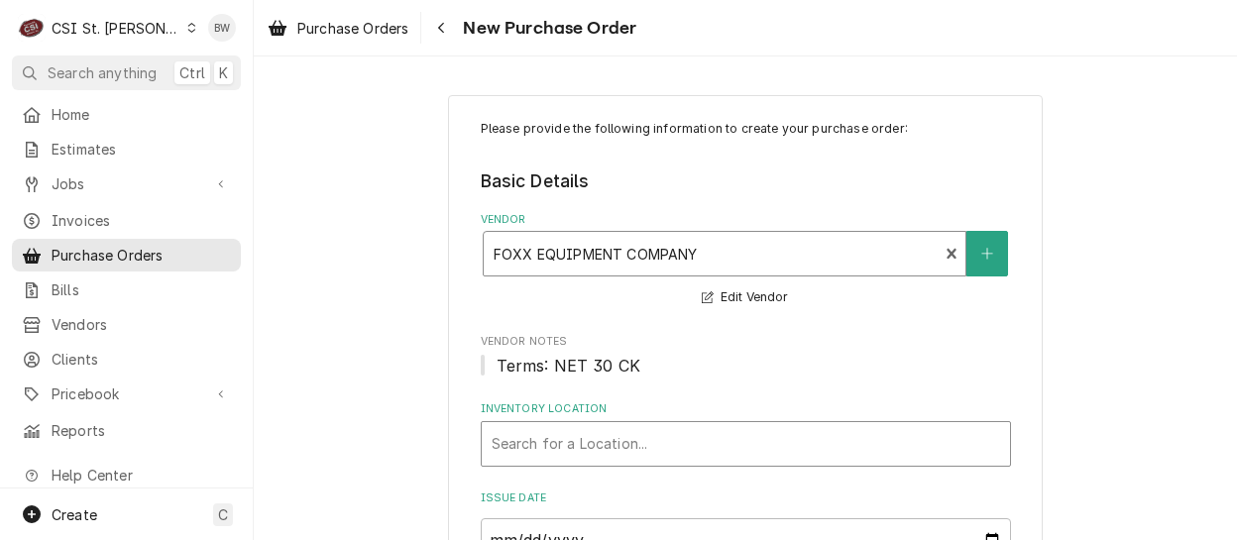
click at [551, 439] on div "Inventory Location" at bounding box center [746, 444] width 509 height 36
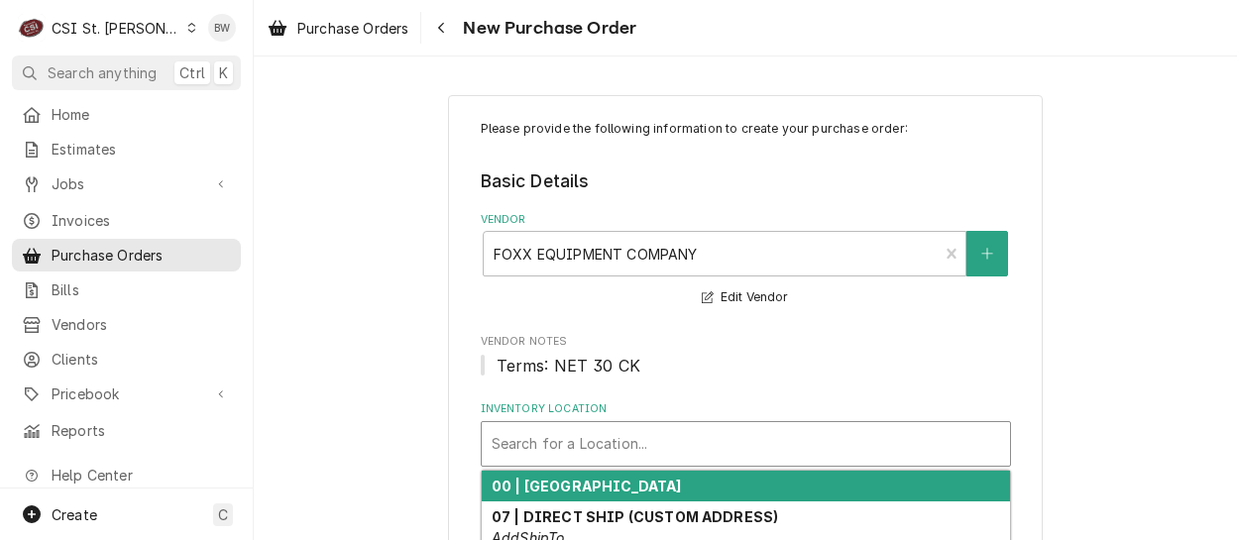
click at [554, 482] on strong "00 | [GEOGRAPHIC_DATA]" at bounding box center [587, 486] width 190 height 17
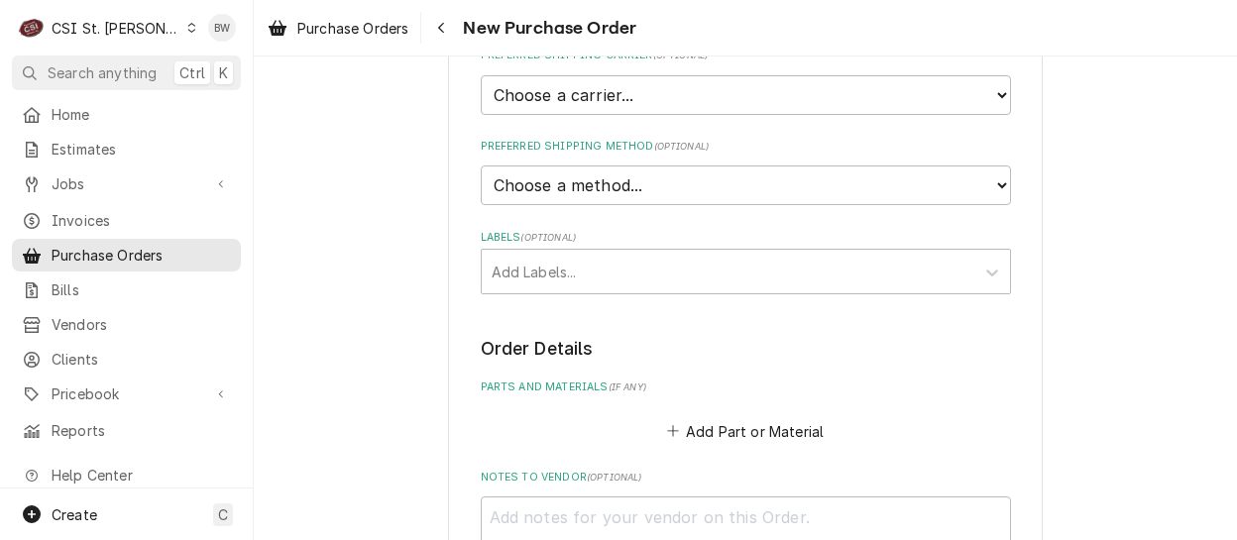
scroll to position [694, 0]
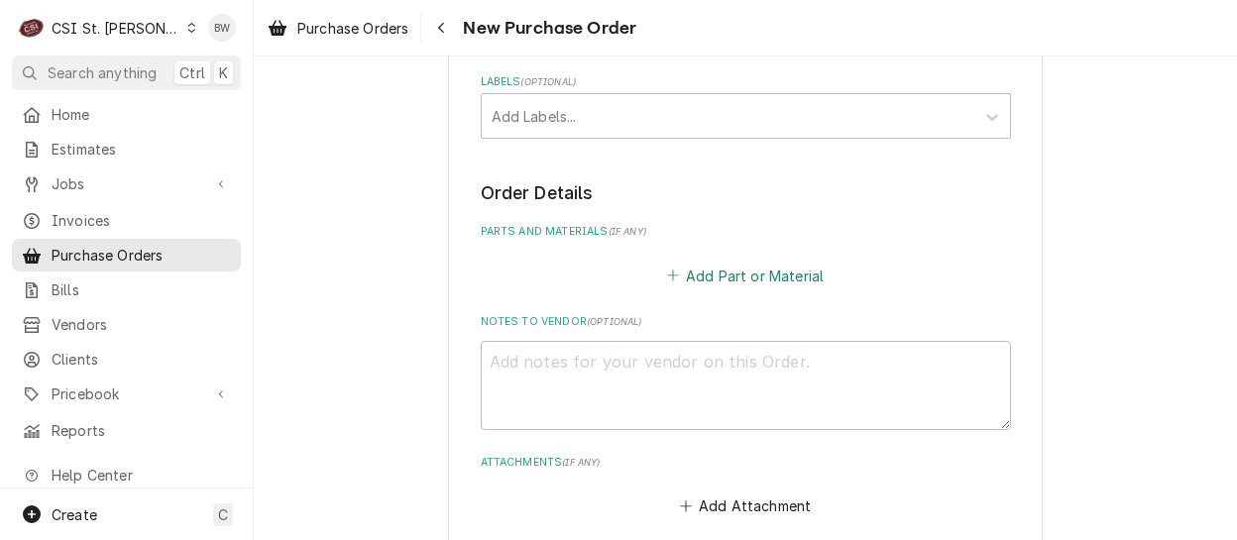
click at [719, 274] on button "Add Part or Material" at bounding box center [745, 276] width 164 height 28
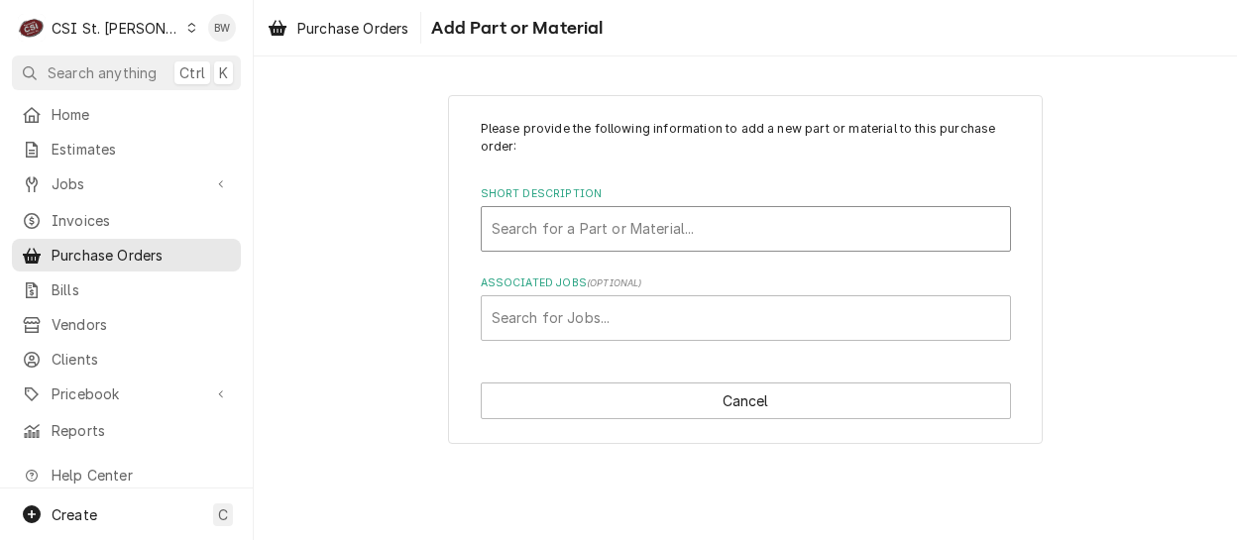
click at [506, 227] on div "Short Description" at bounding box center [746, 229] width 509 height 36
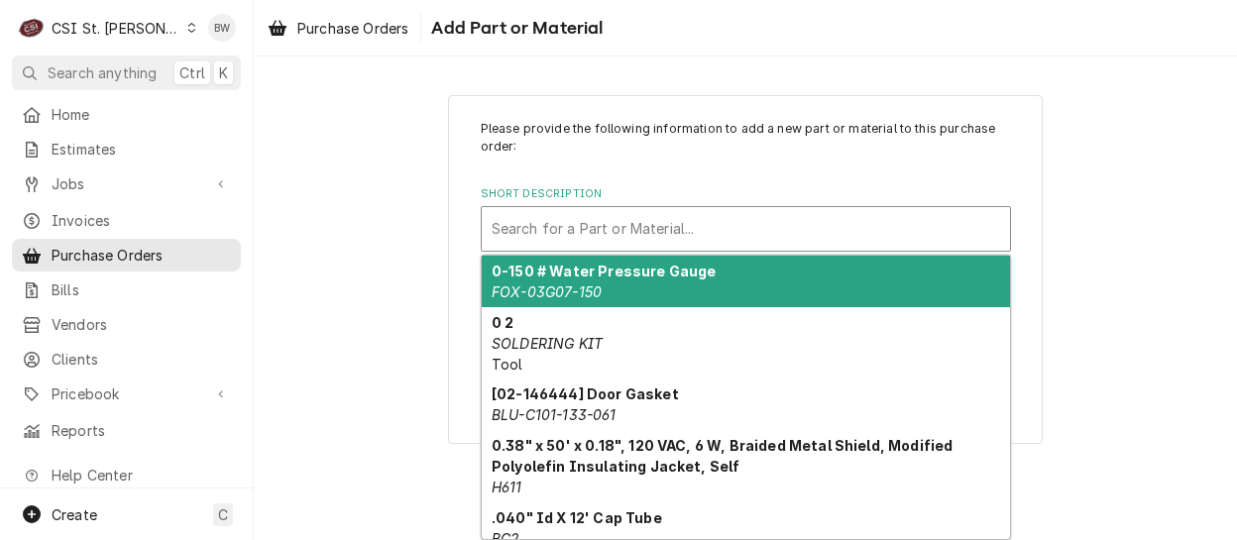
paste input "15F01-215"
type input "15F01-215"
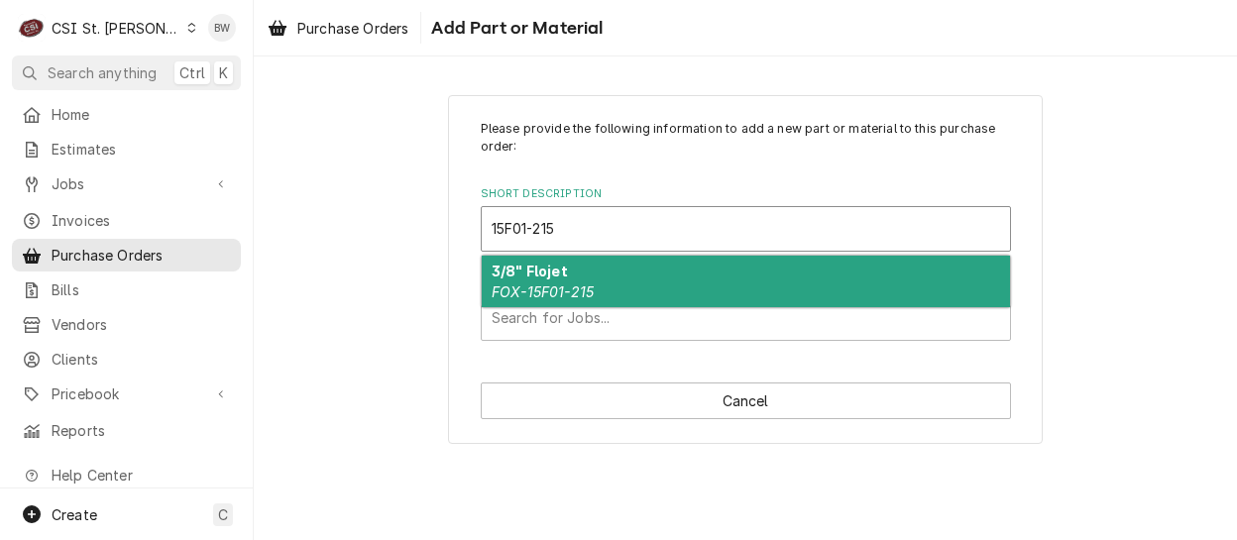
click at [522, 266] on strong "3/8" Flojet" at bounding box center [530, 271] width 76 height 17
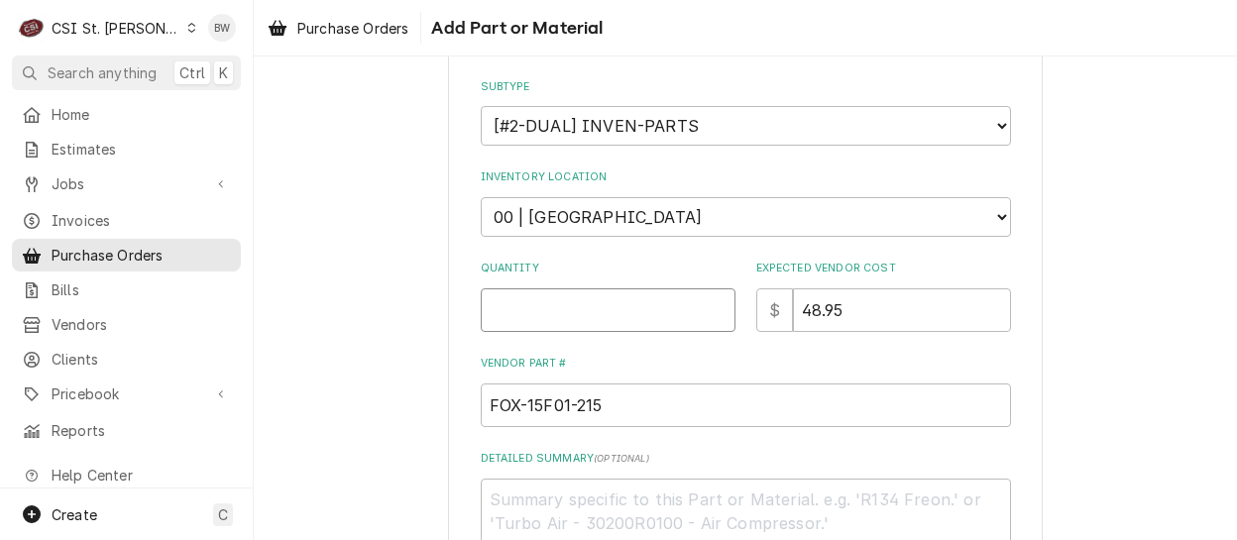
click at [514, 297] on input "Quantity" at bounding box center [608, 310] width 255 height 44
type textarea "x"
type input "6"
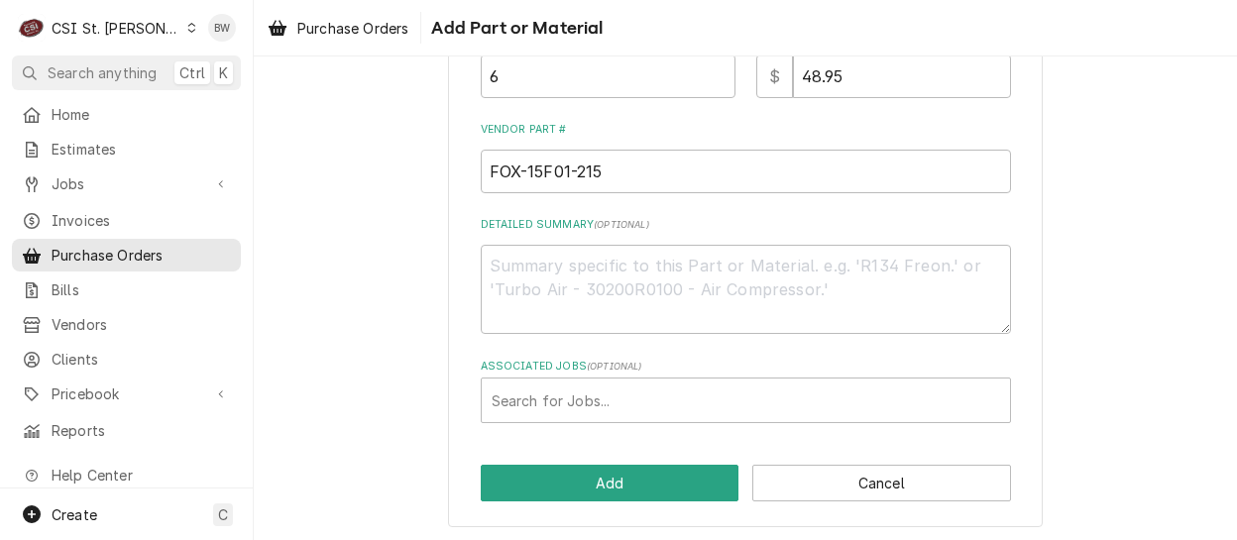
scroll to position [633, 0]
click at [529, 278] on textarea "Detailed Summary ( optional )" at bounding box center [746, 288] width 530 height 89
type textarea "x"
type textarea "s"
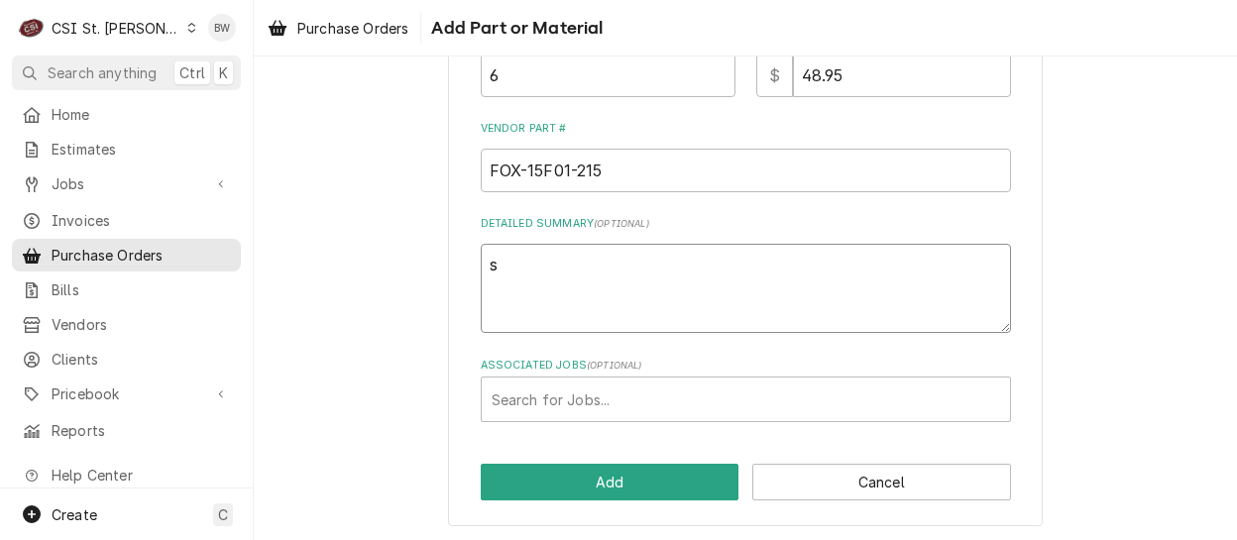
type textarea "x"
type textarea "sto"
type textarea "x"
type textarea "stoc"
type textarea "x"
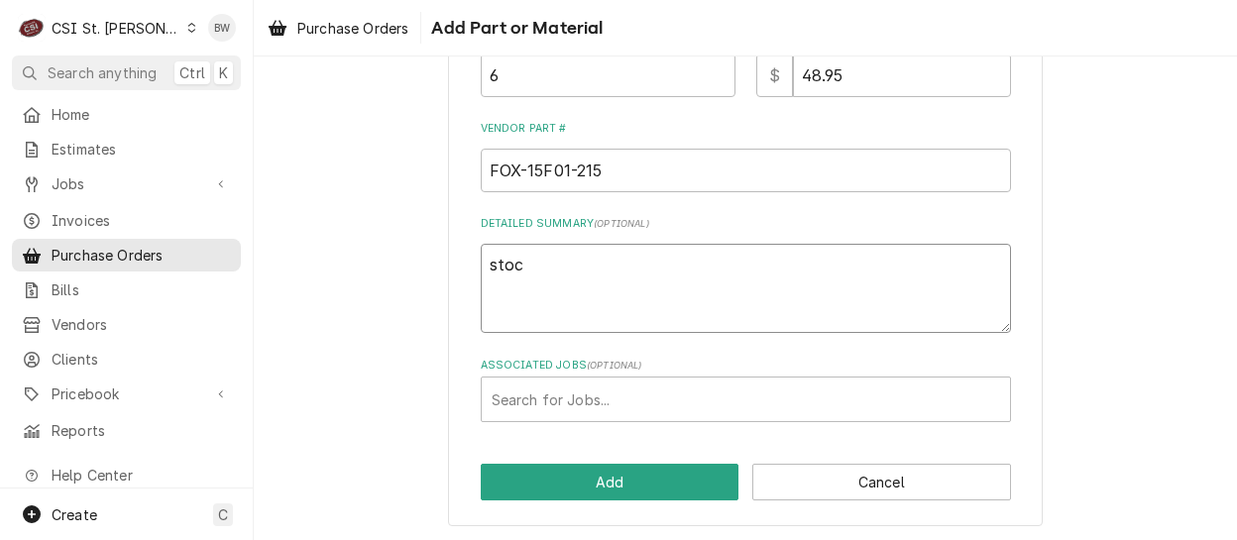
type textarea "stock"
type textarea "x"
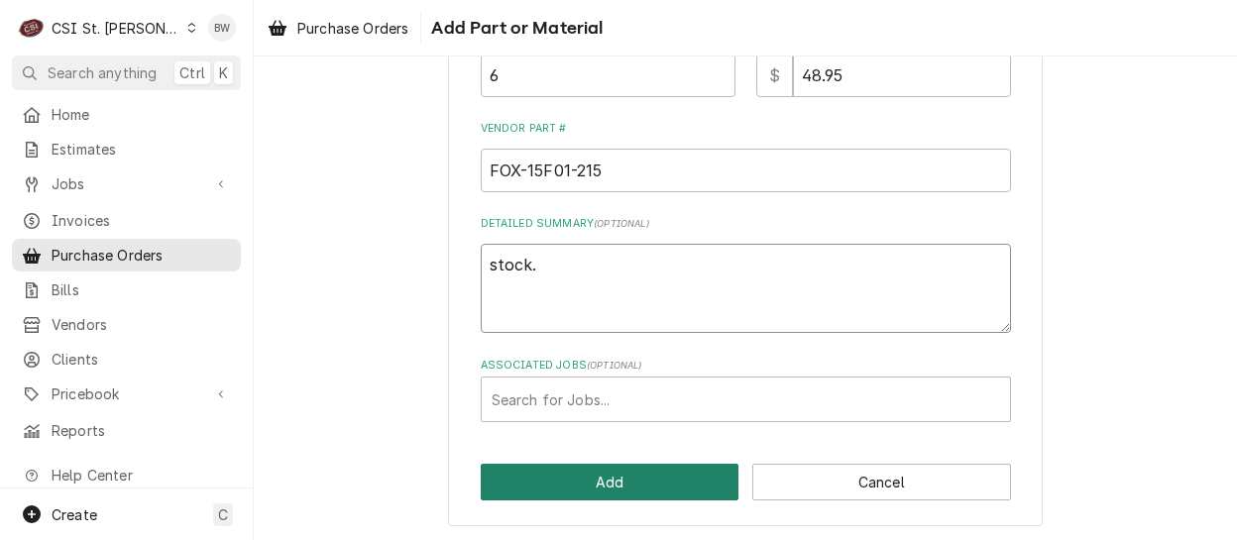
type textarea "stock."
click at [567, 493] on button "Add" at bounding box center [610, 482] width 259 height 37
type textarea "x"
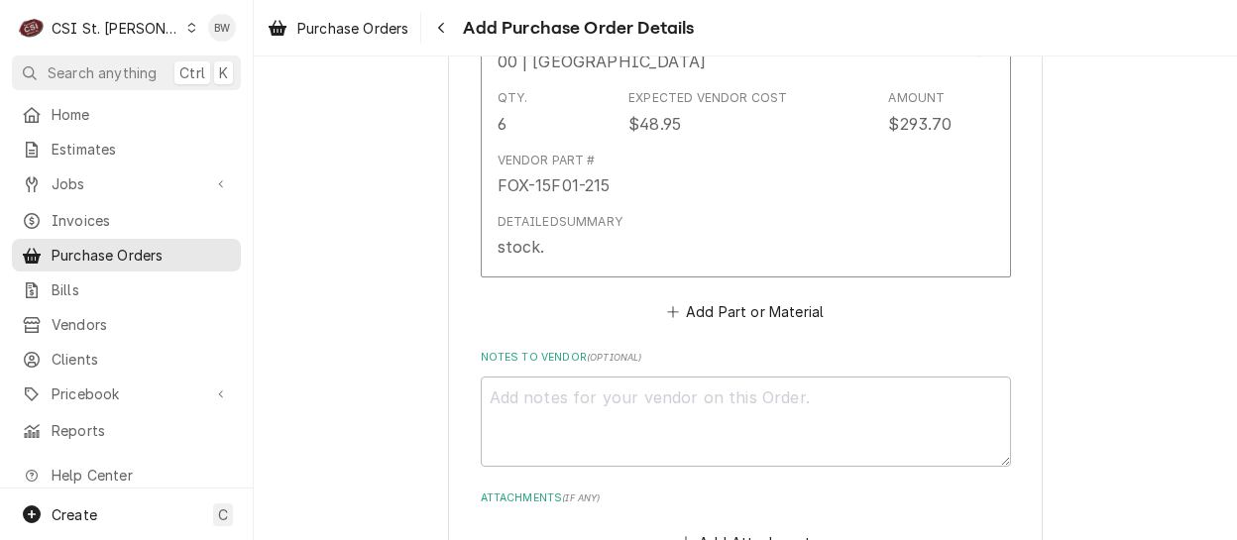
scroll to position [1116, 0]
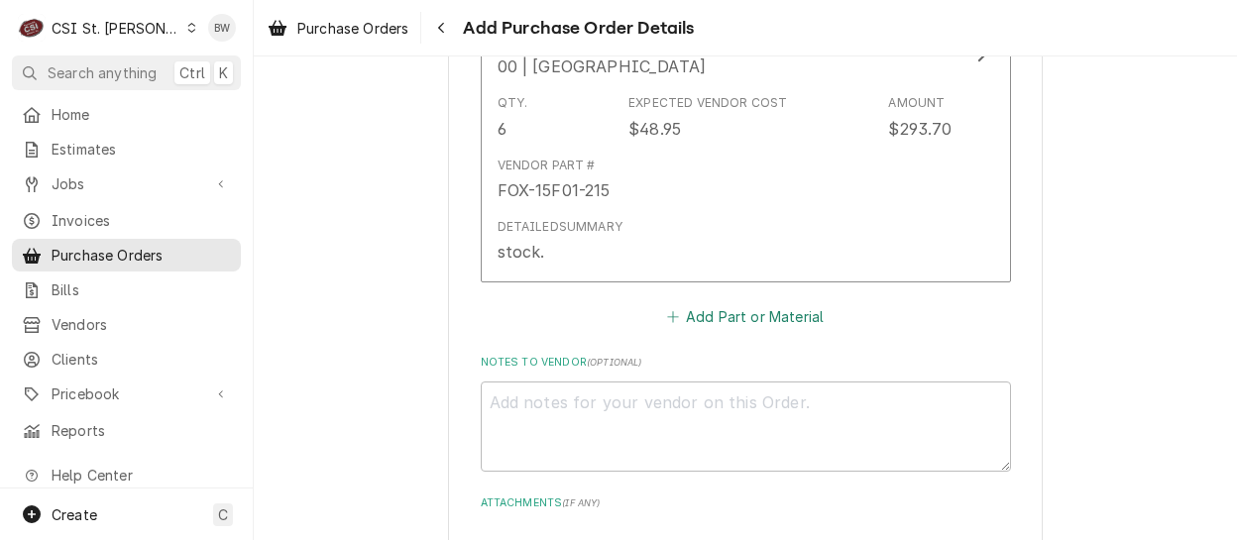
click at [695, 310] on button "Add Part or Material" at bounding box center [745, 316] width 164 height 28
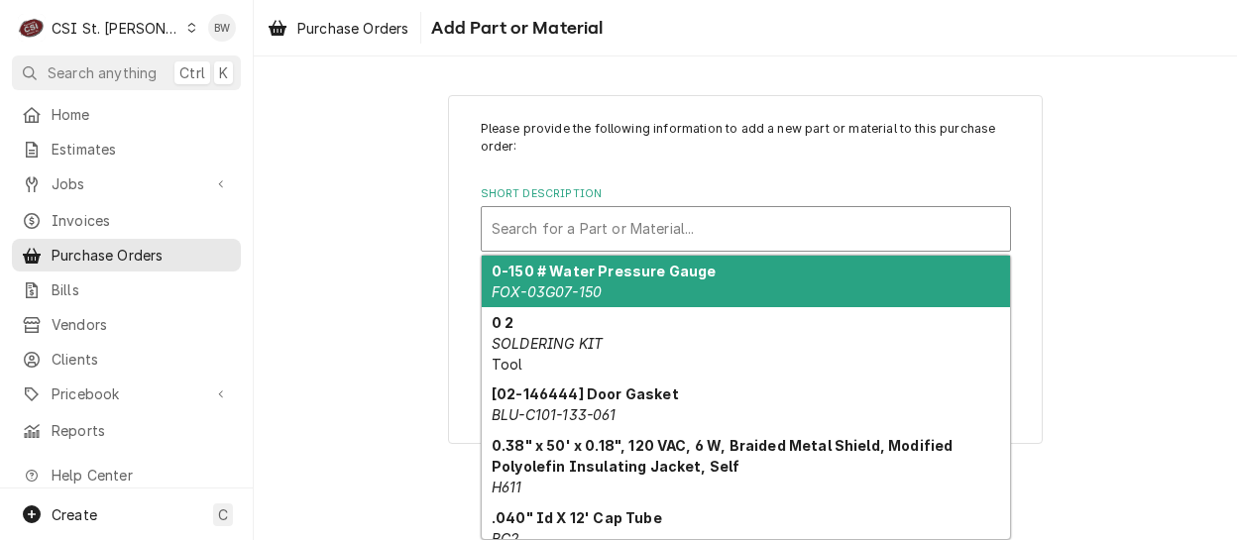
click at [540, 235] on div "Short Description" at bounding box center [746, 229] width 509 height 36
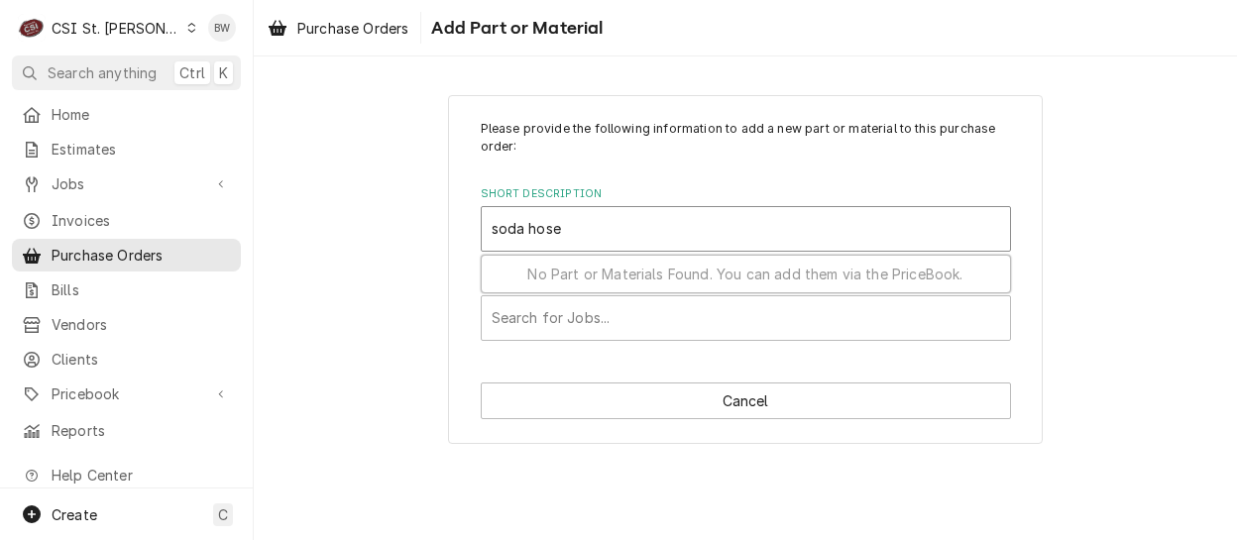
drag, startPoint x: 562, startPoint y: 230, endPoint x: 523, endPoint y: 229, distance: 38.7
click at [523, 229] on input "soda hose" at bounding box center [529, 229] width 74 height 32
type input "sod"
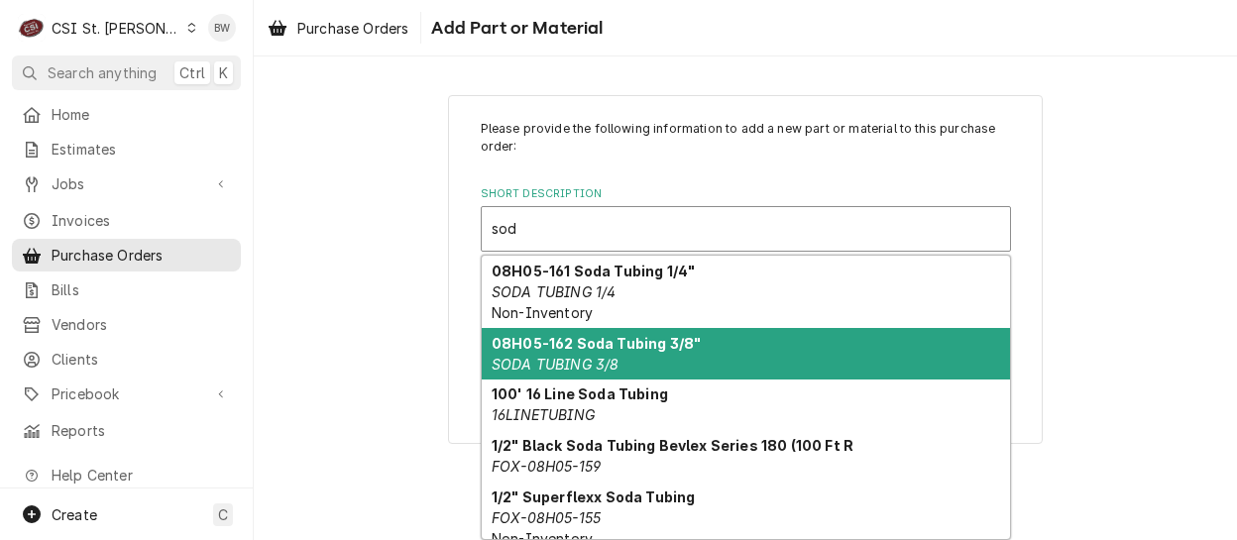
click at [749, 341] on div "08H05-162 Soda Tubing 3/8" SODA TUBING 3/8" at bounding box center [746, 354] width 528 height 52
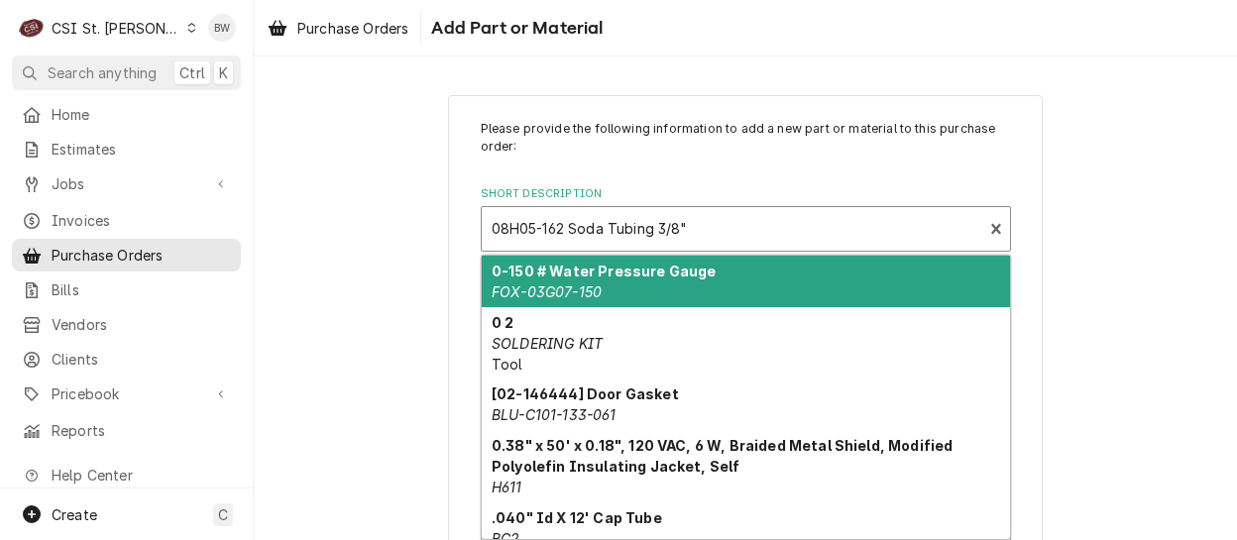
click at [559, 229] on div "Short Description" at bounding box center [733, 229] width 482 height 36
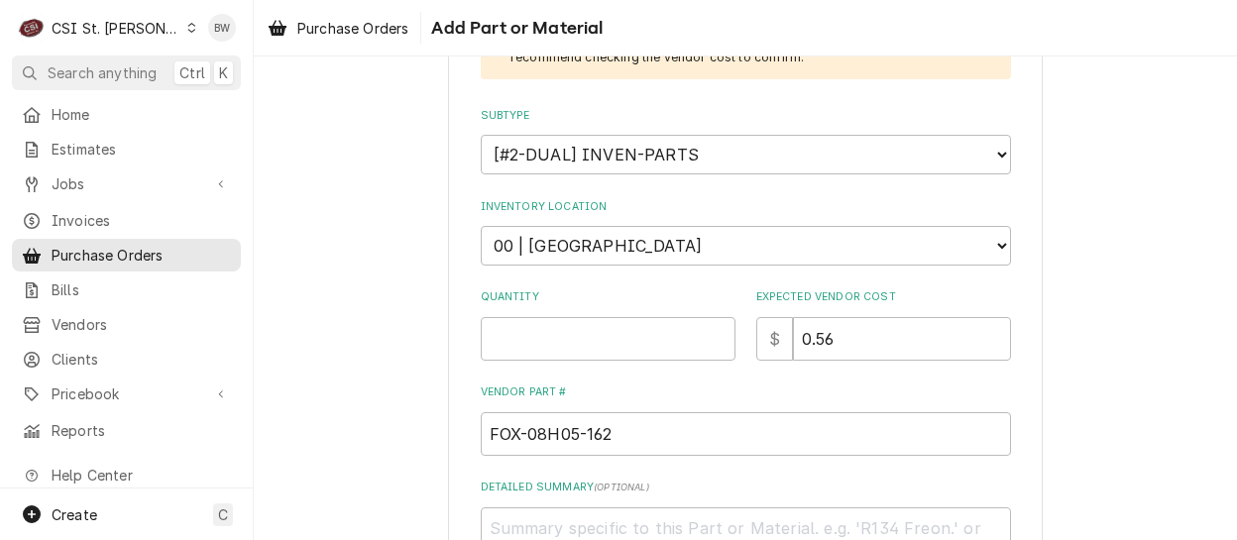
scroll to position [397, 0]
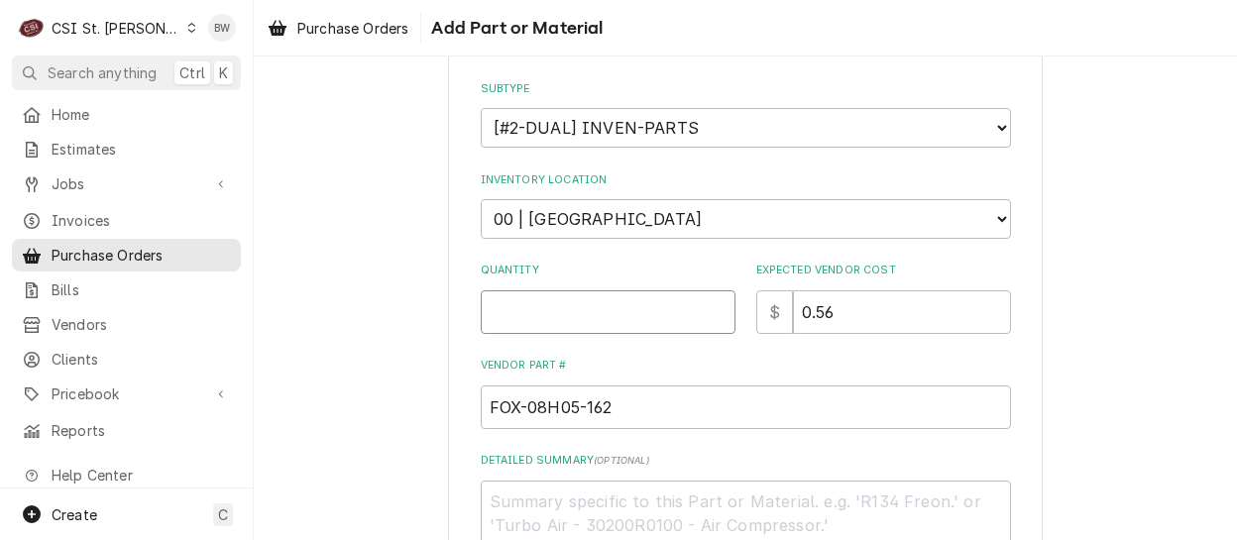
click at [534, 316] on input "Quantity" at bounding box center [608, 312] width 255 height 44
type textarea "x"
type input "3"
drag, startPoint x: 901, startPoint y: 309, endPoint x: 765, endPoint y: 313, distance: 135.9
click at [765, 313] on div "$ 0.56" at bounding box center [883, 312] width 255 height 44
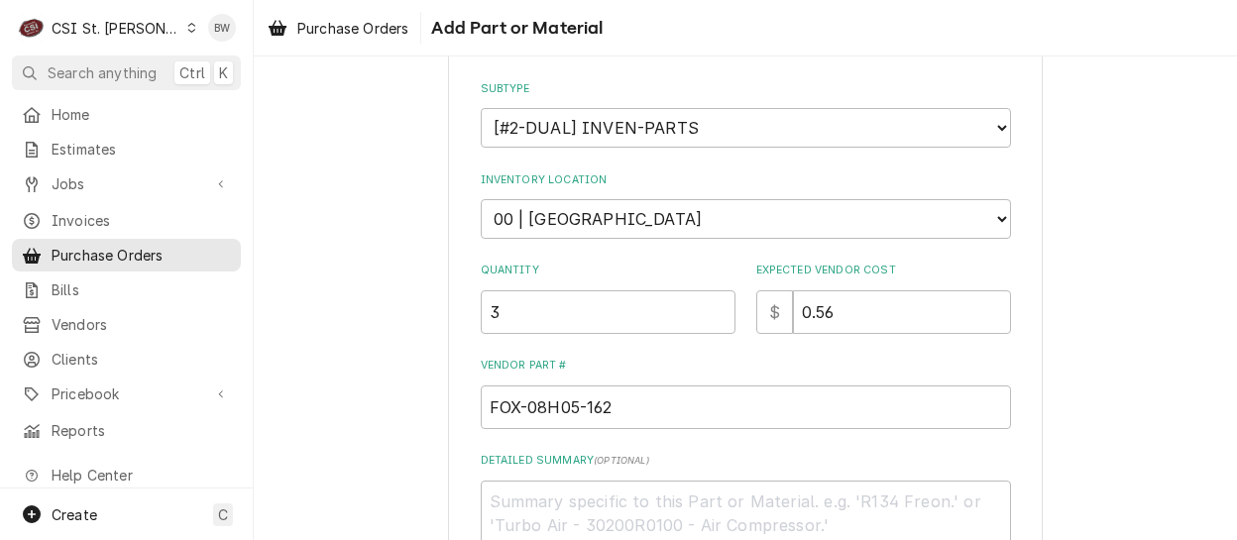
click at [453, 324] on div "Please provide the following information to add a new part or material to this …" at bounding box center [745, 231] width 595 height 1065
click at [842, 319] on input "0.56" at bounding box center [902, 312] width 218 height 44
click at [510, 318] on input "3" at bounding box center [608, 312] width 255 height 44
type textarea "x"
type input "30"
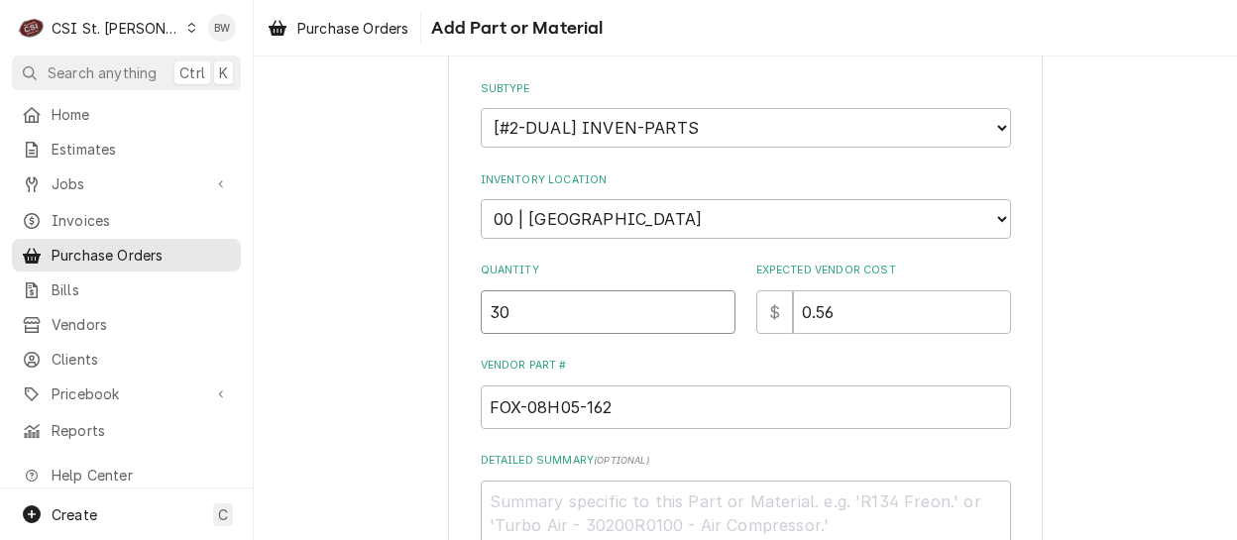
type textarea "x"
type input "300"
type textarea "x"
type input "3000"
type textarea "x"
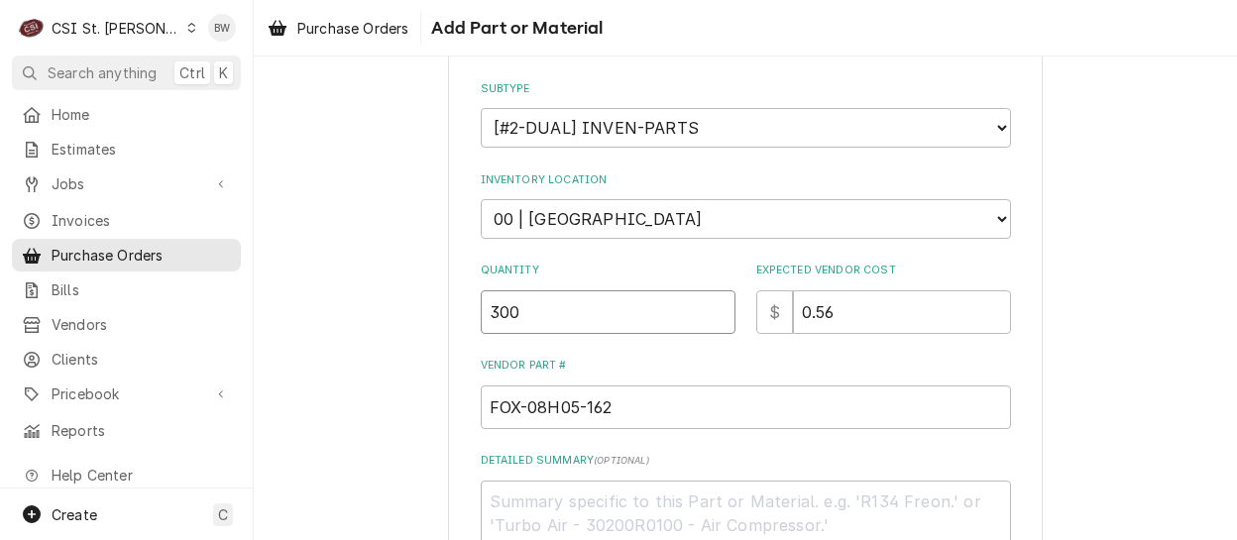
type input "300"
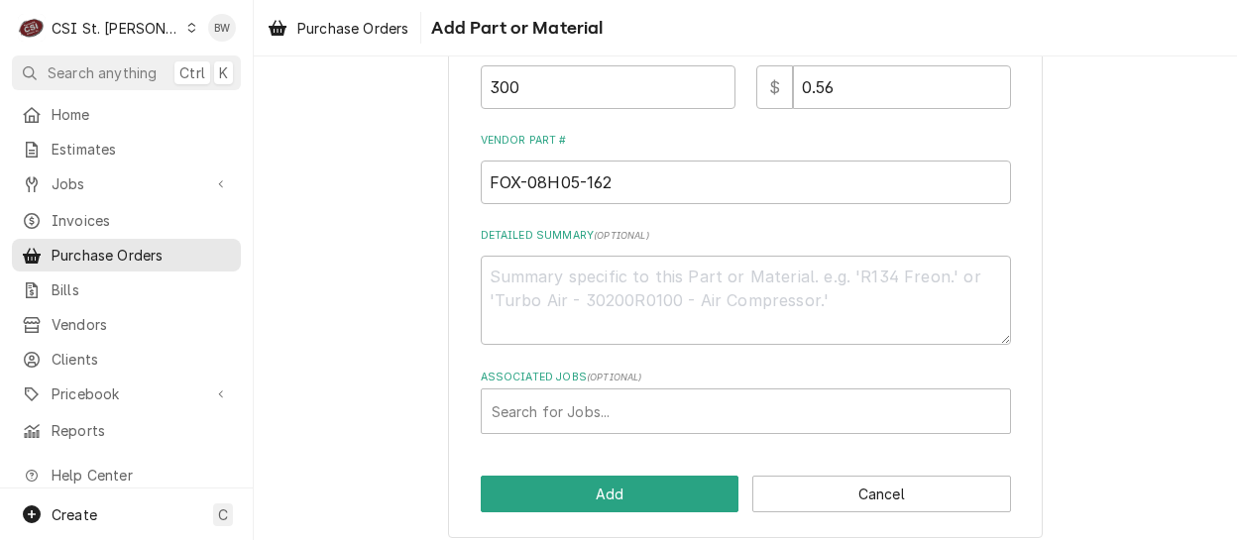
scroll to position [633, 0]
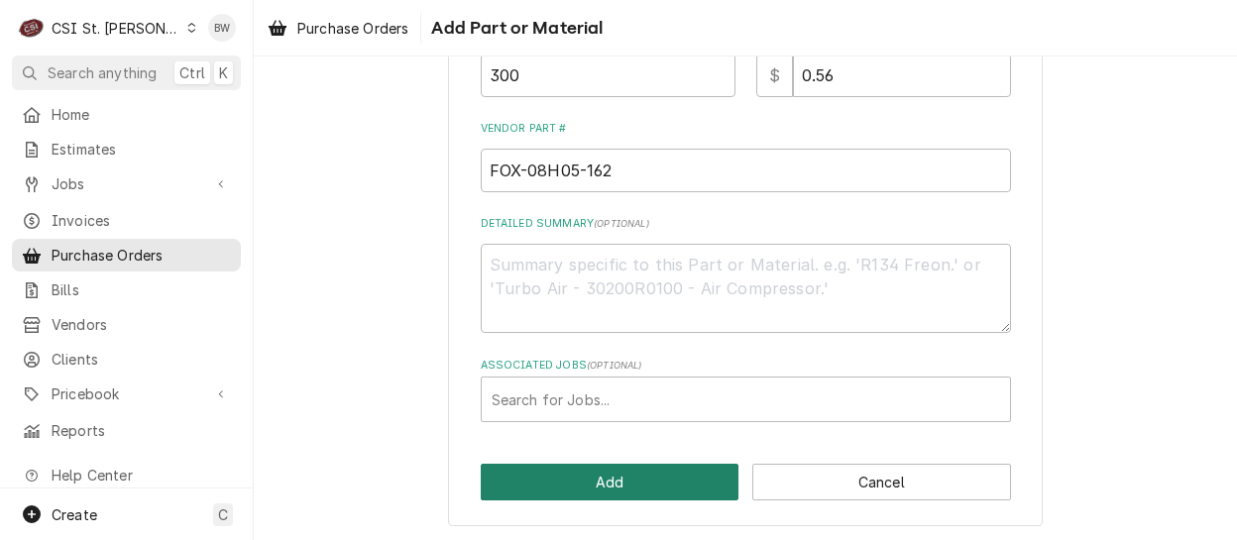
click at [587, 473] on button "Add" at bounding box center [610, 482] width 259 height 37
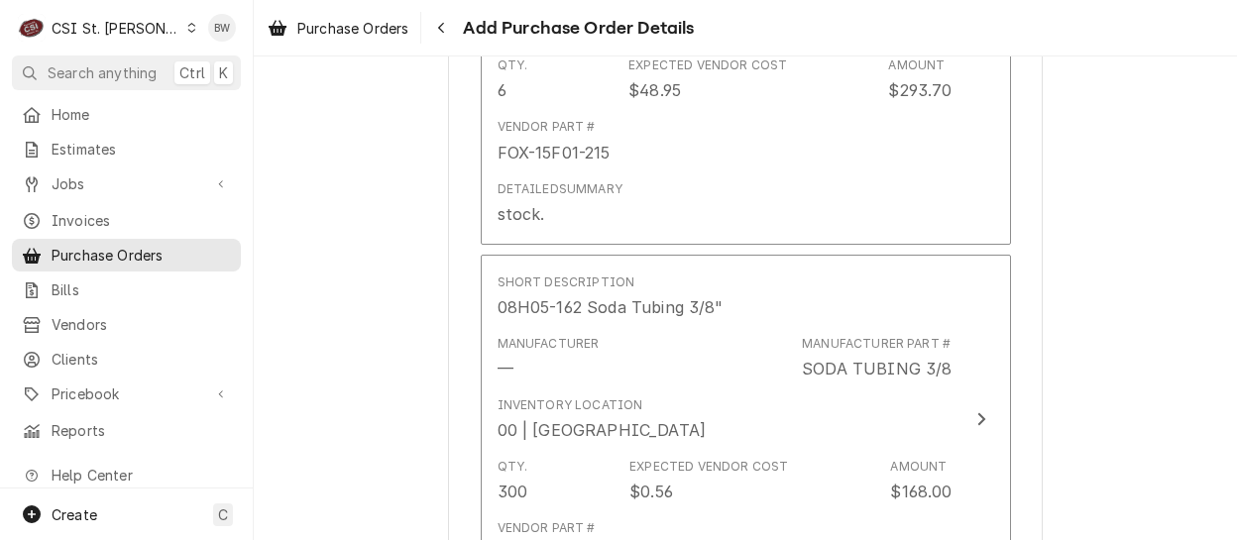
click at [587, 473] on div "Qty. 300 Expected Vendor Cost $0.56 Amount $168.00" at bounding box center [725, 480] width 455 height 61
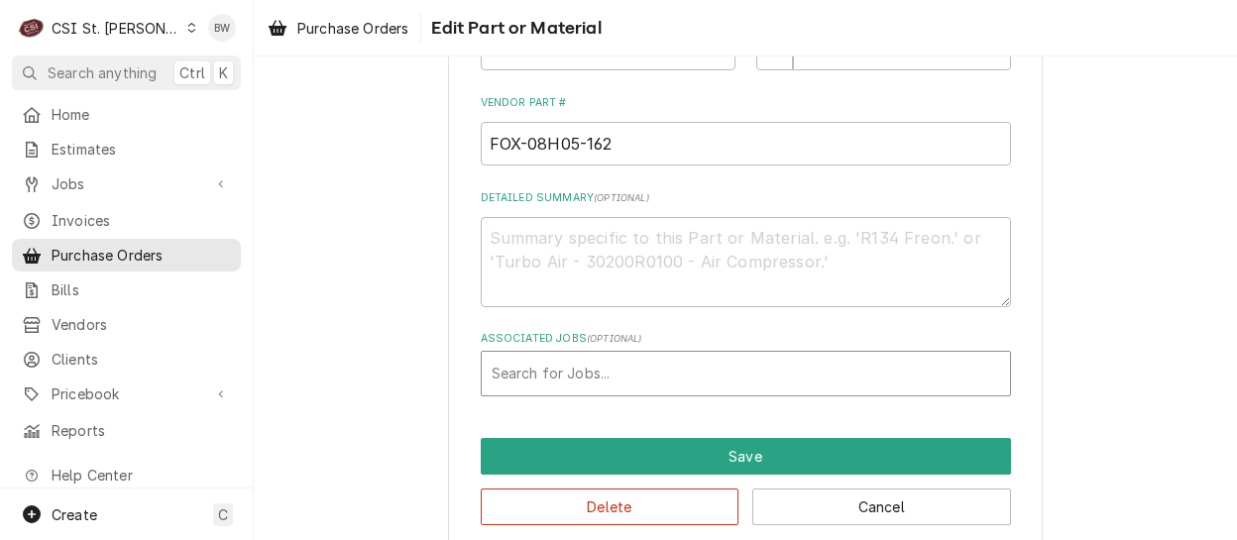
scroll to position [565, 0]
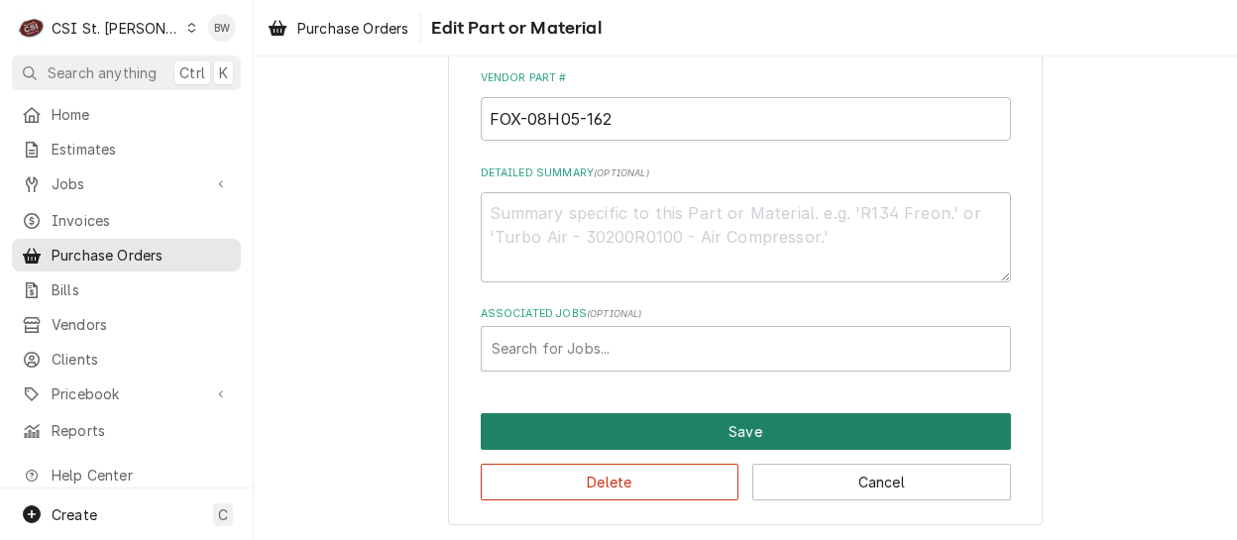
click at [648, 433] on button "Save" at bounding box center [746, 431] width 530 height 37
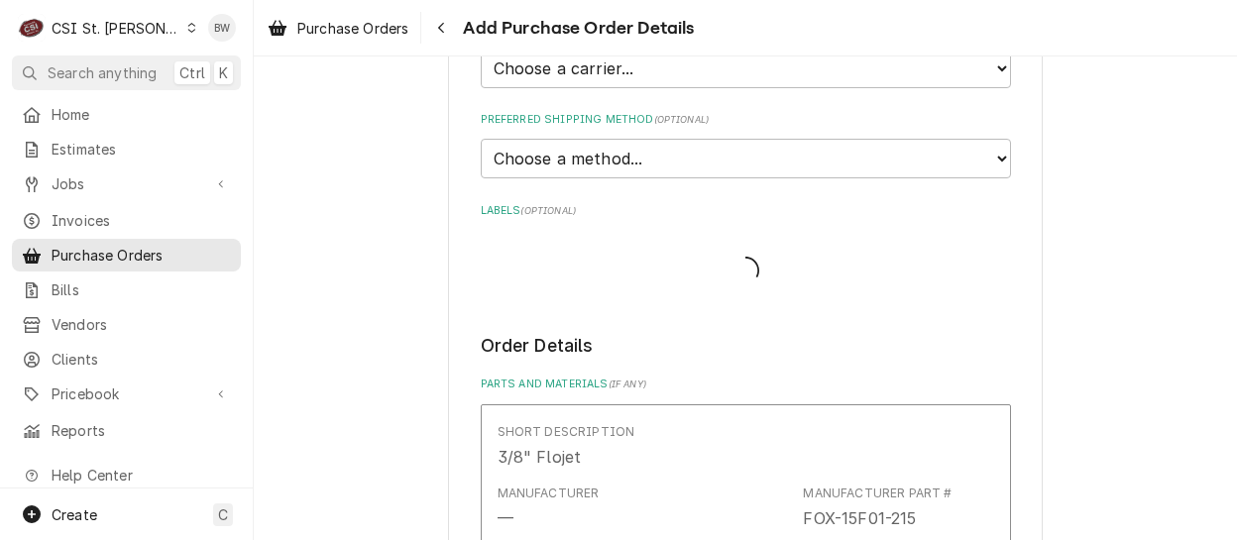
scroll to position [1131, 0]
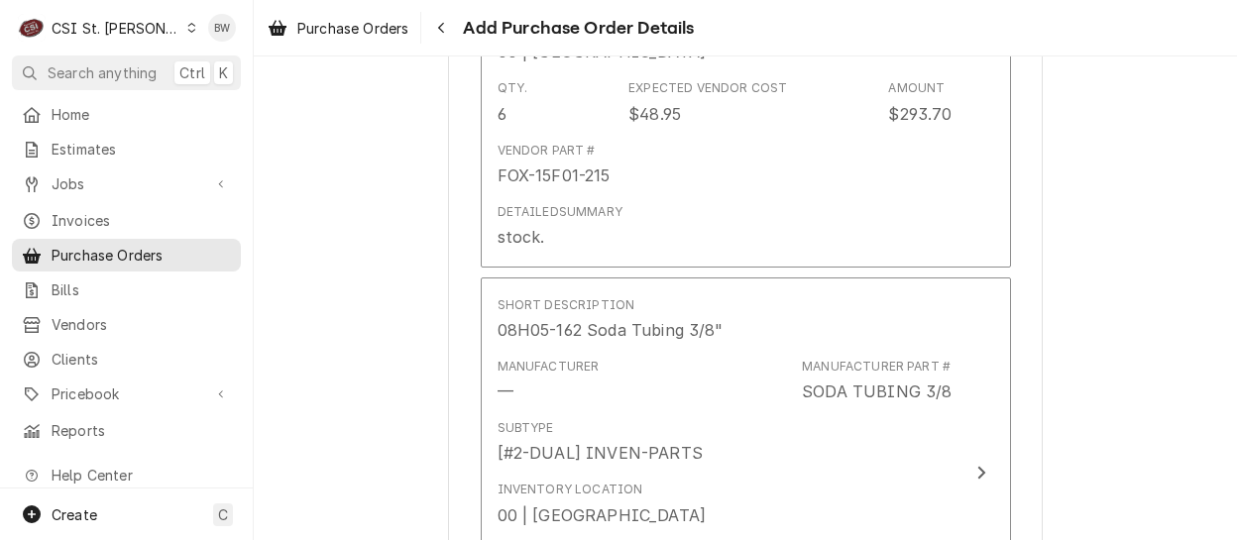
click at [421, 240] on div "Please provide the following information to create your purchase order: Basic D…" at bounding box center [745, 85] width 983 height 2279
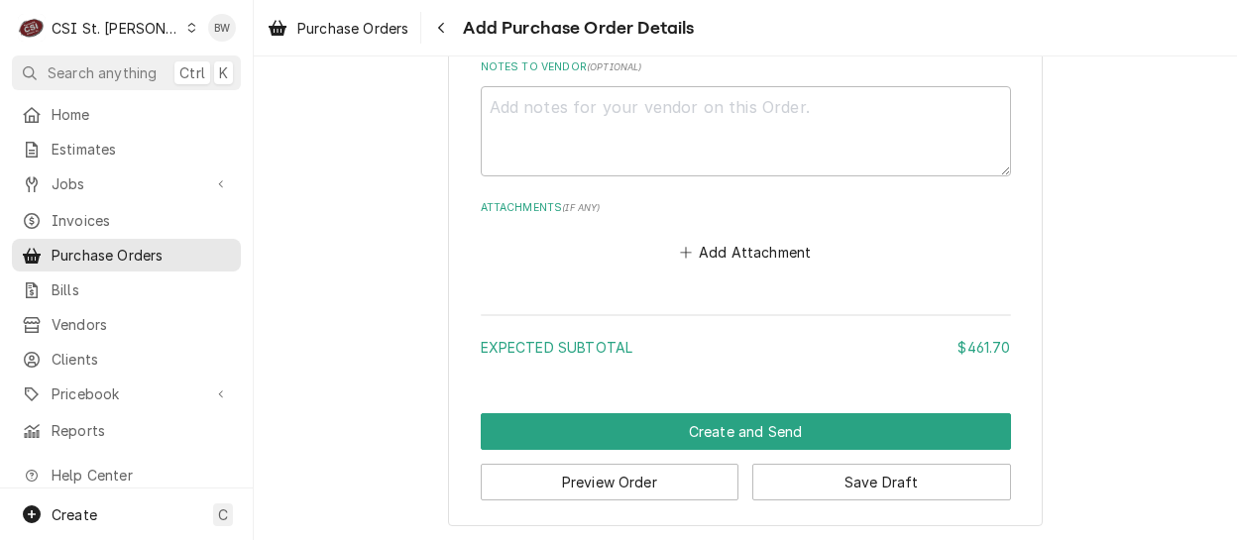
scroll to position [1816, 0]
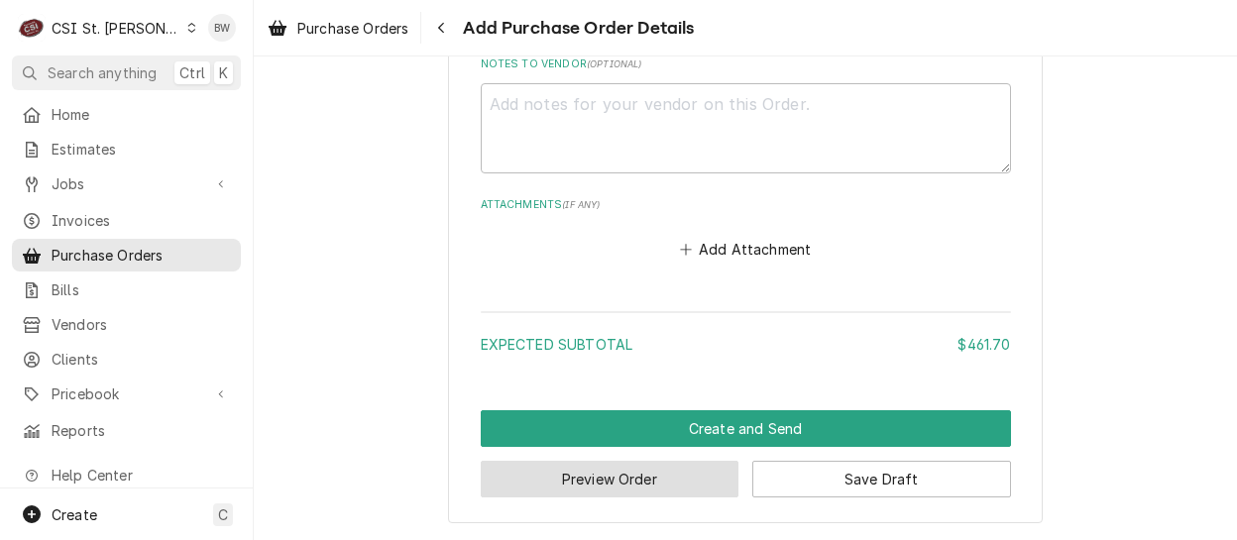
click at [589, 468] on button "Preview Order" at bounding box center [610, 479] width 259 height 37
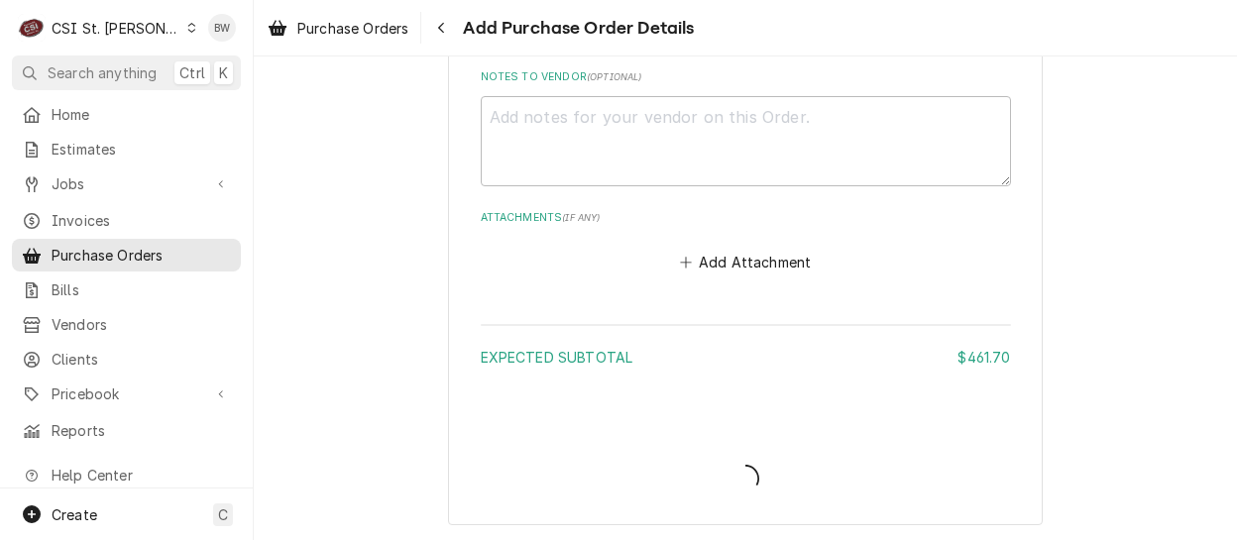
type textarea "x"
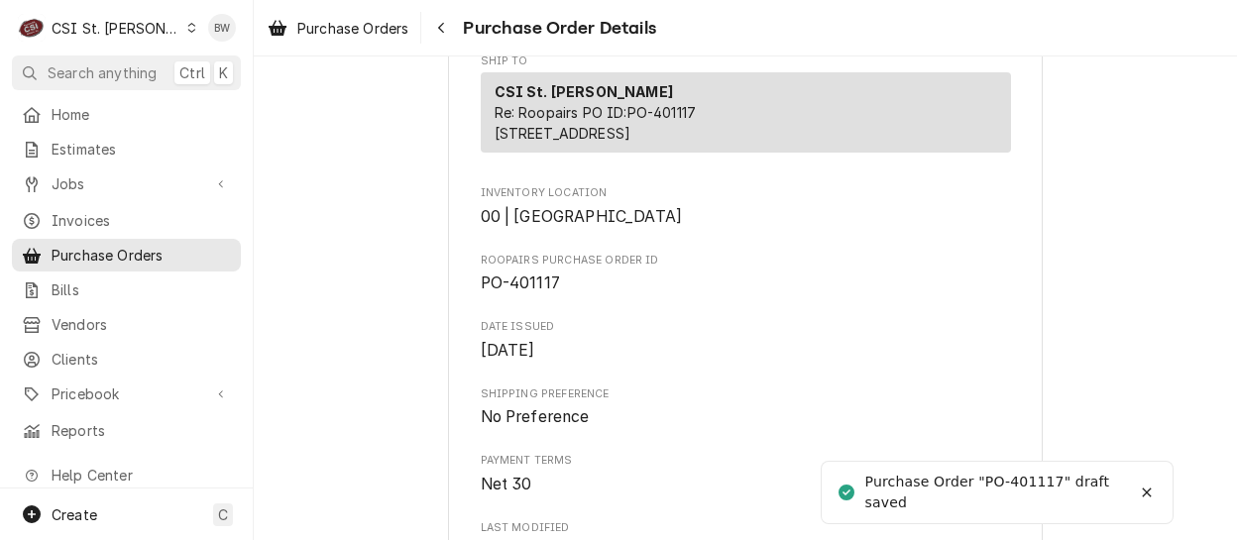
scroll to position [595, 0]
